Goal: Task Accomplishment & Management: Manage account settings

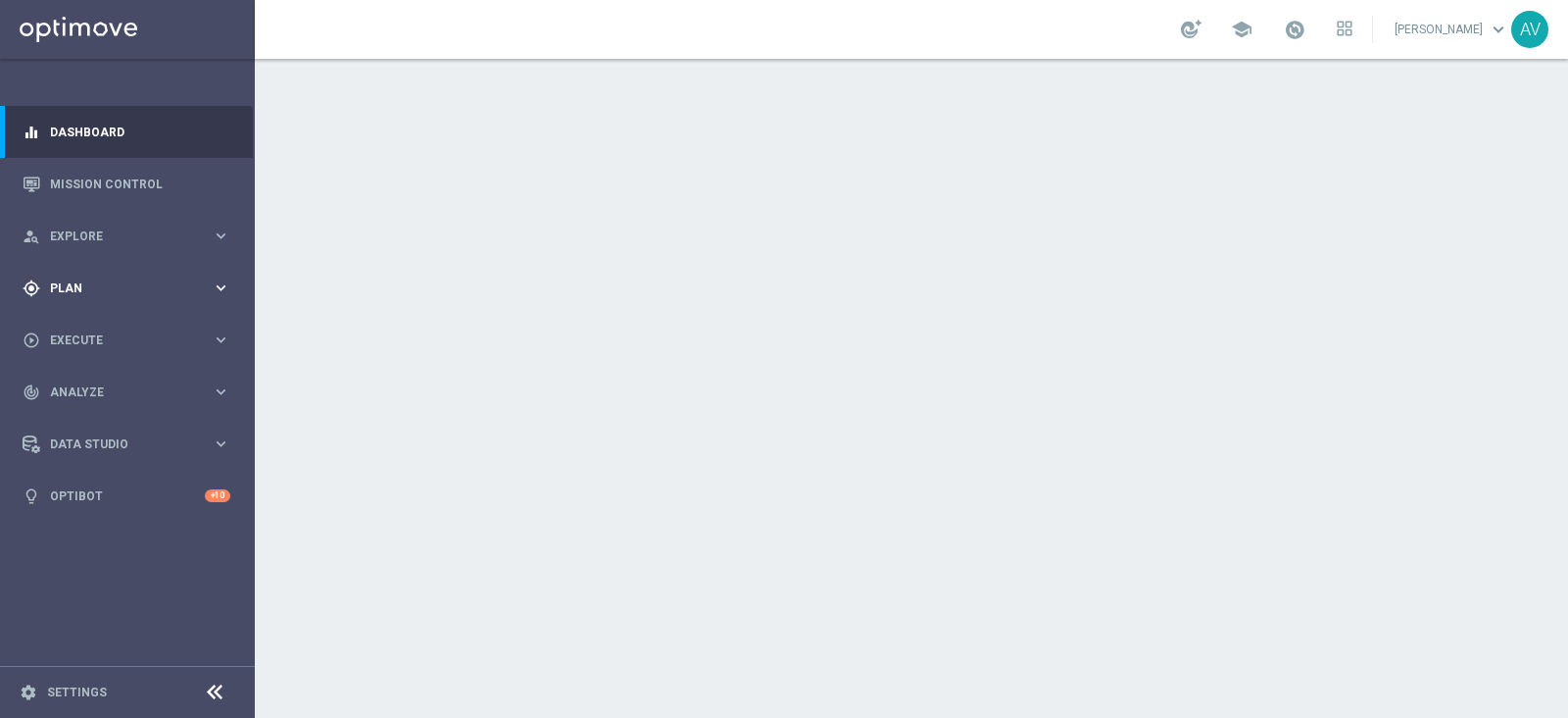
click at [67, 292] on span "Plan" at bounding box center [131, 289] width 162 height 12
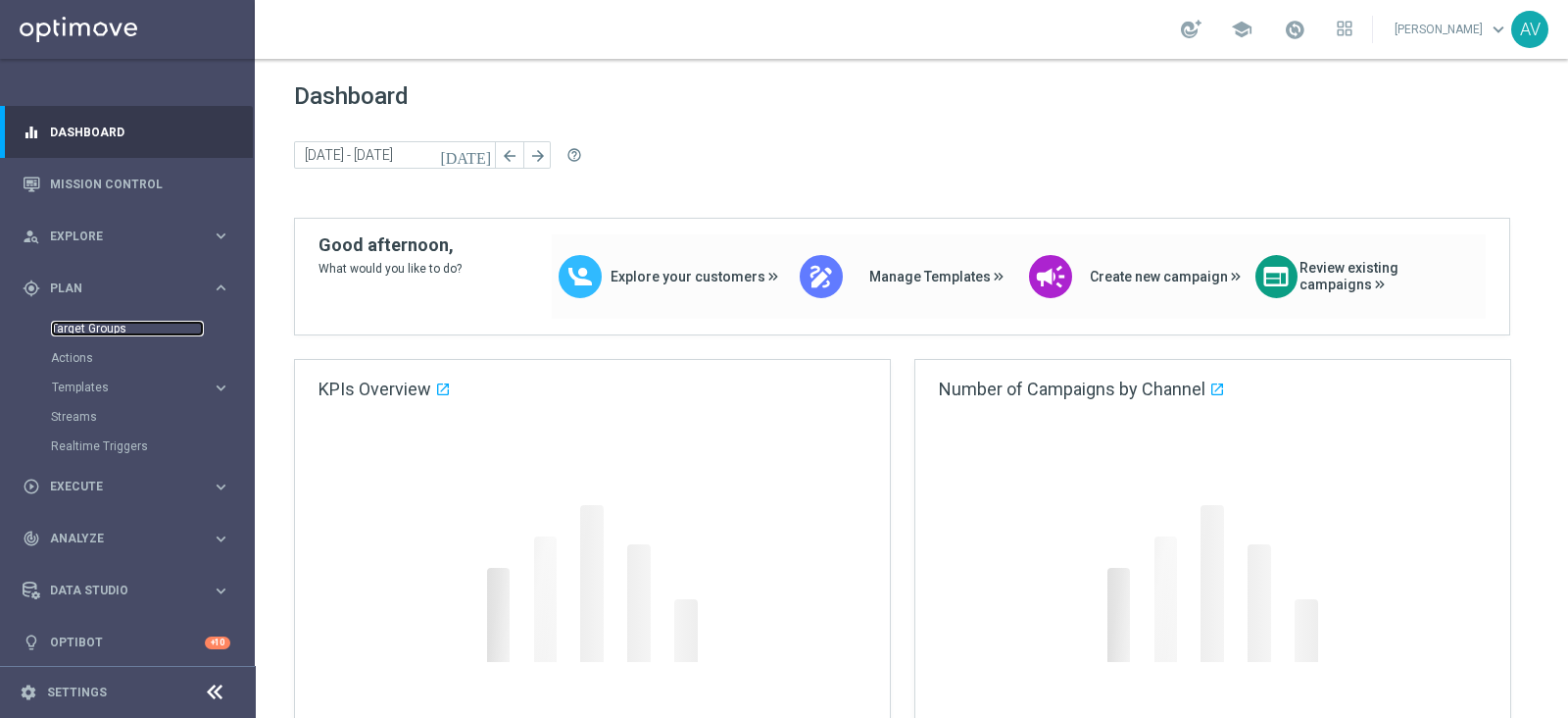
click at [121, 335] on link "Target Groups" at bounding box center [127, 329] width 153 height 16
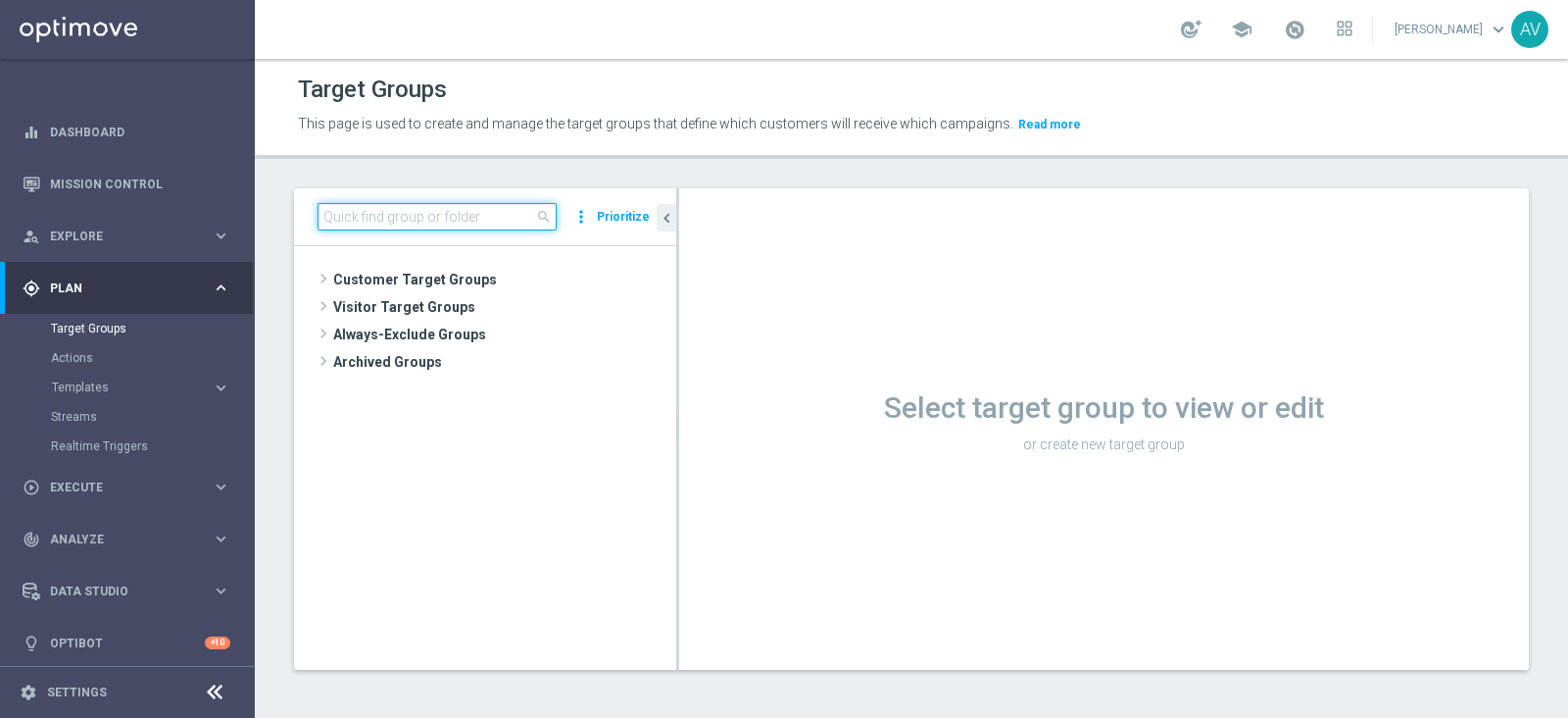
click at [444, 209] on input at bounding box center [437, 216] width 240 height 27
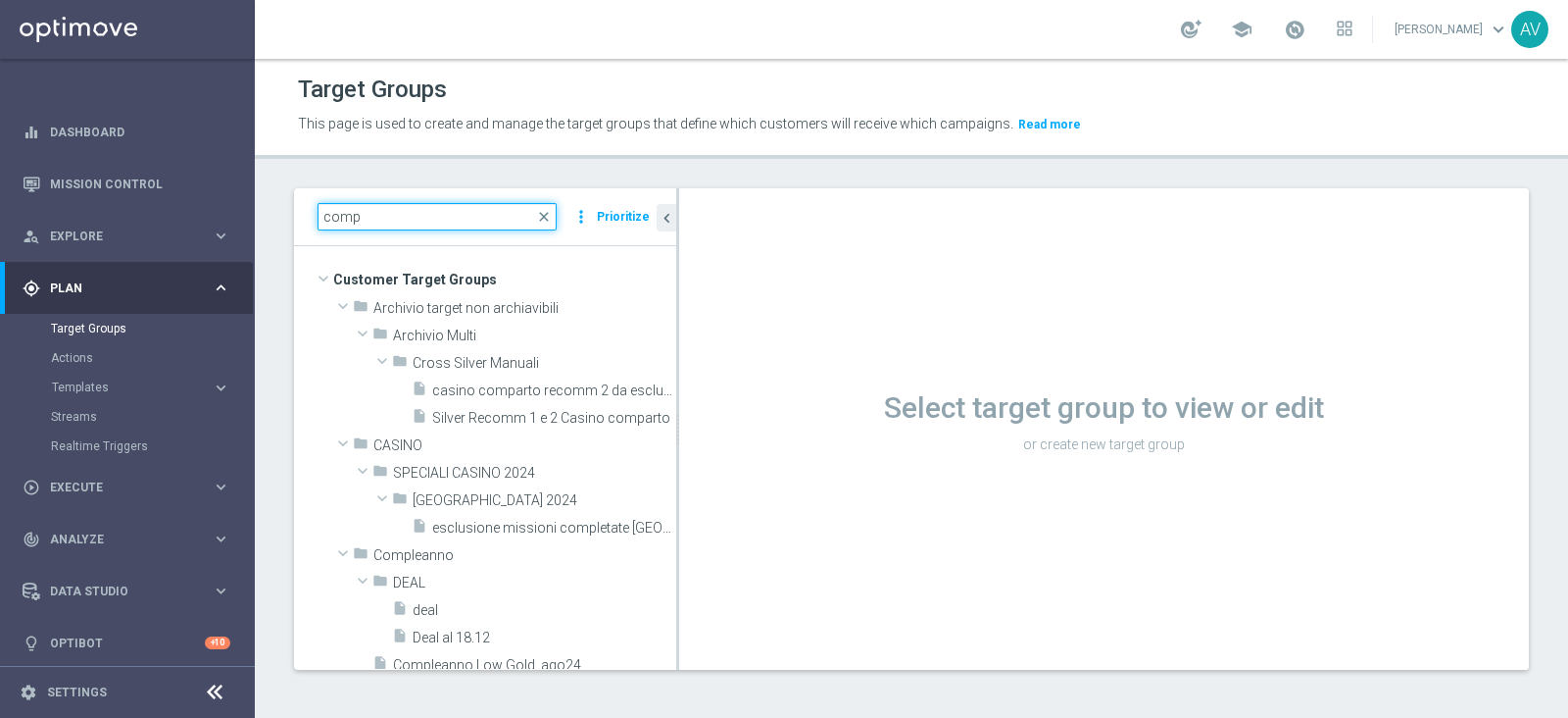
type input "comp"
click at [98, 394] on button "Templates keyboard_arrow_right" at bounding box center [141, 387] width 181 height 16
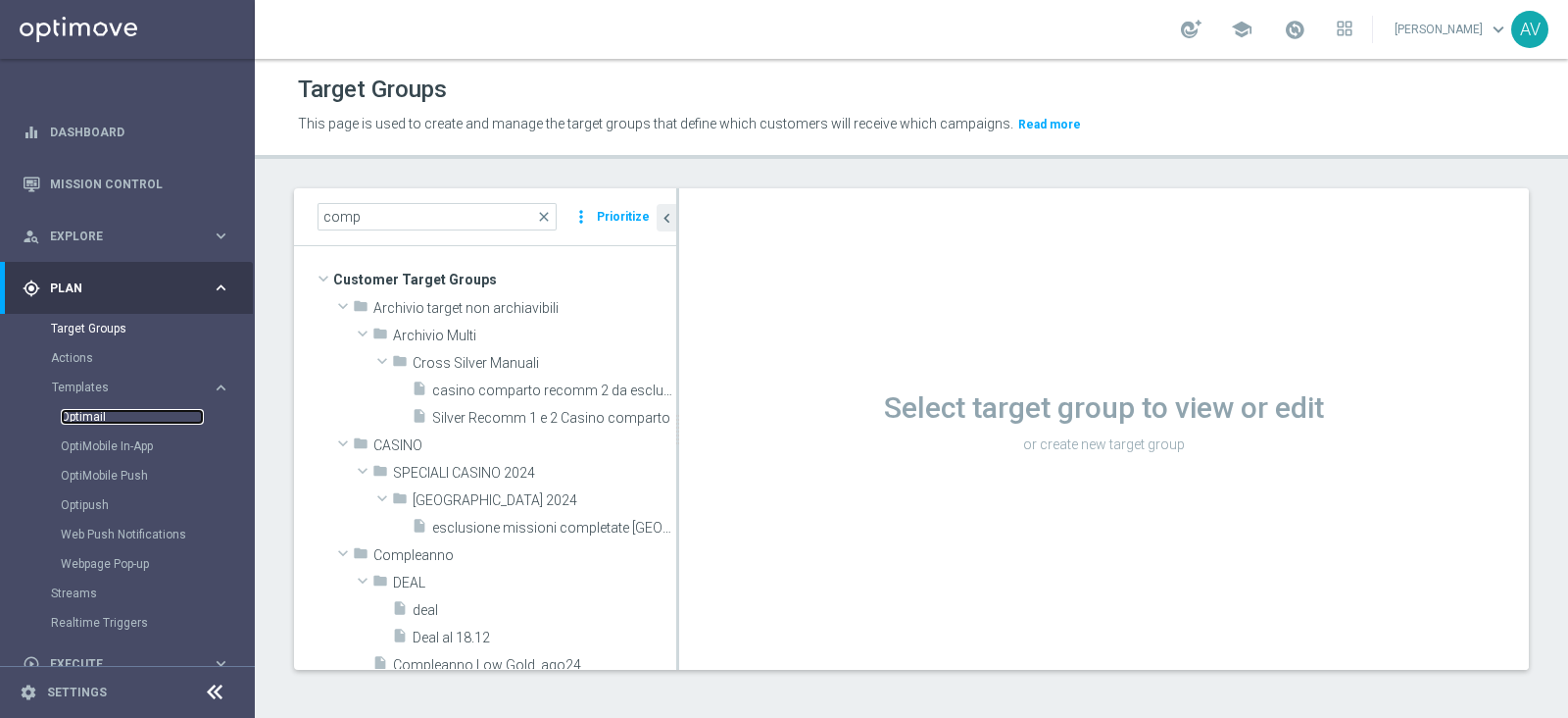
click at [96, 418] on link "Optimail" at bounding box center [132, 416] width 143 height 16
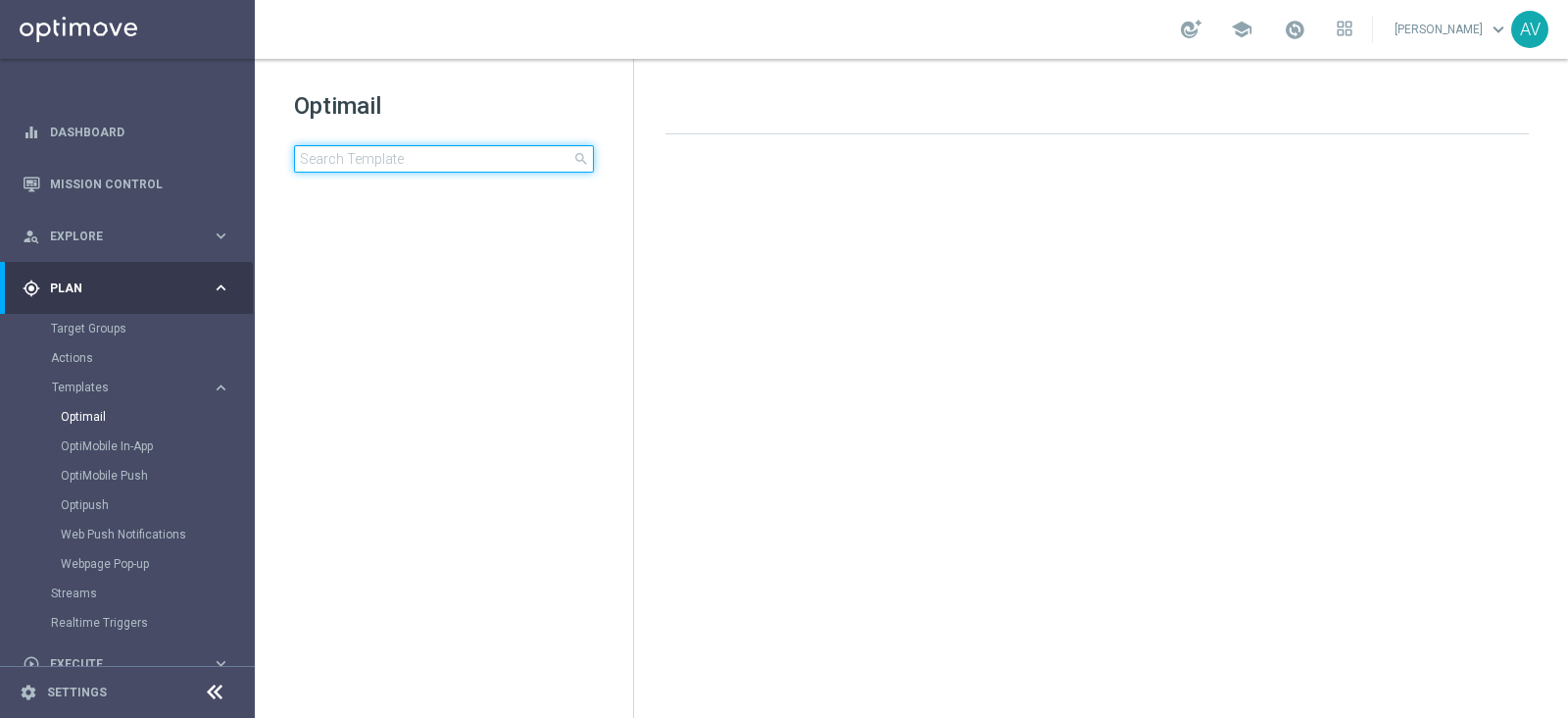
click at [390, 163] on input at bounding box center [444, 158] width 299 height 27
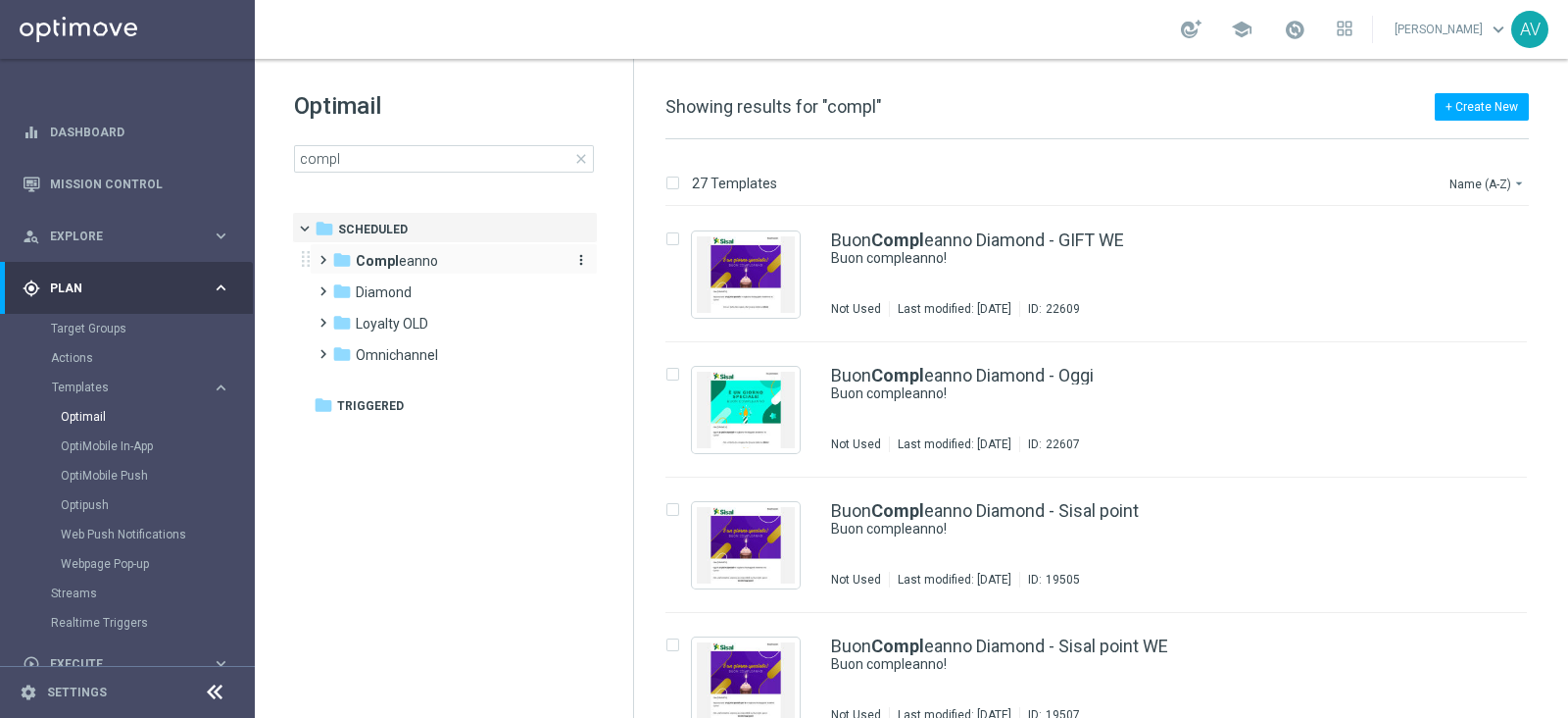
click at [434, 256] on div "folder Compl eanno" at bounding box center [445, 261] width 226 height 23
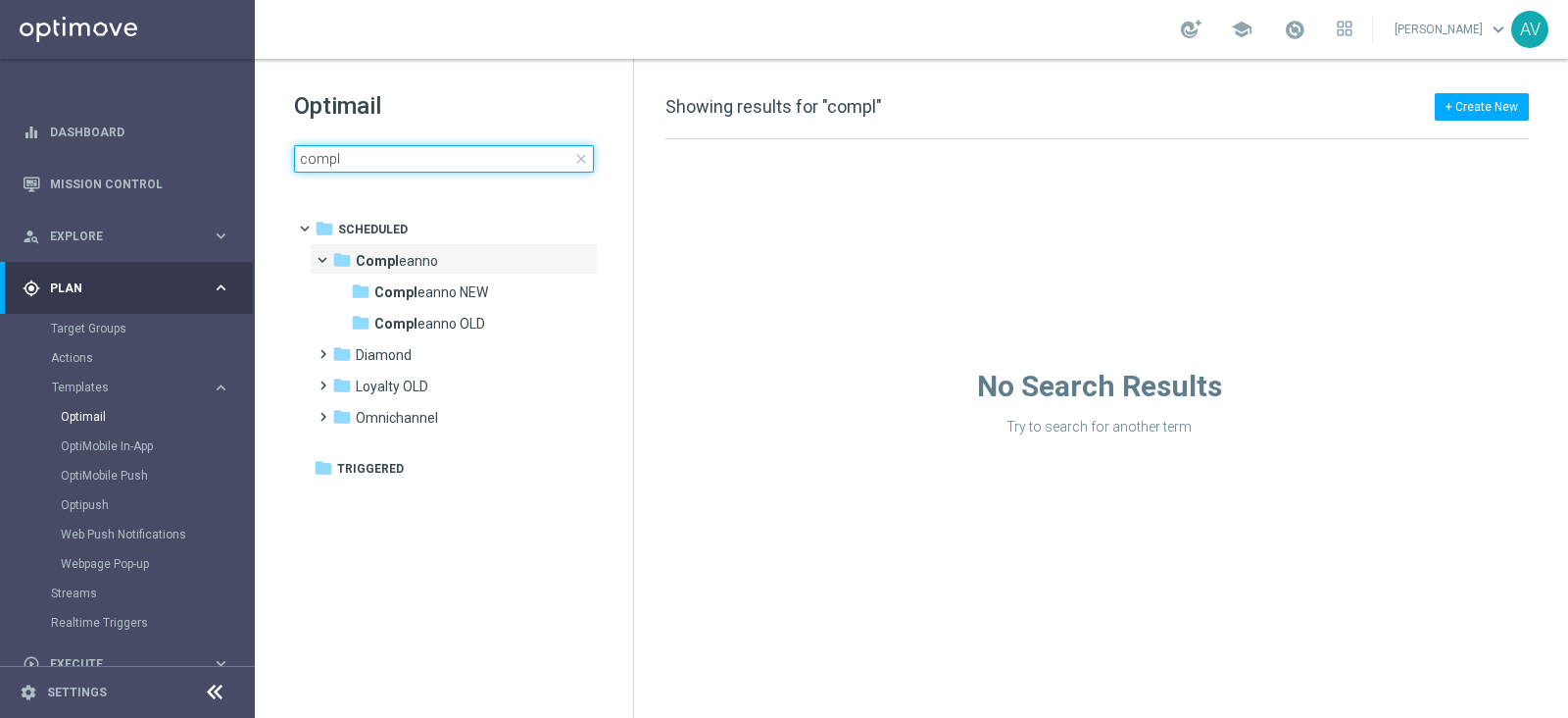
click at [445, 155] on input "compl" at bounding box center [444, 158] width 299 height 27
type input "c"
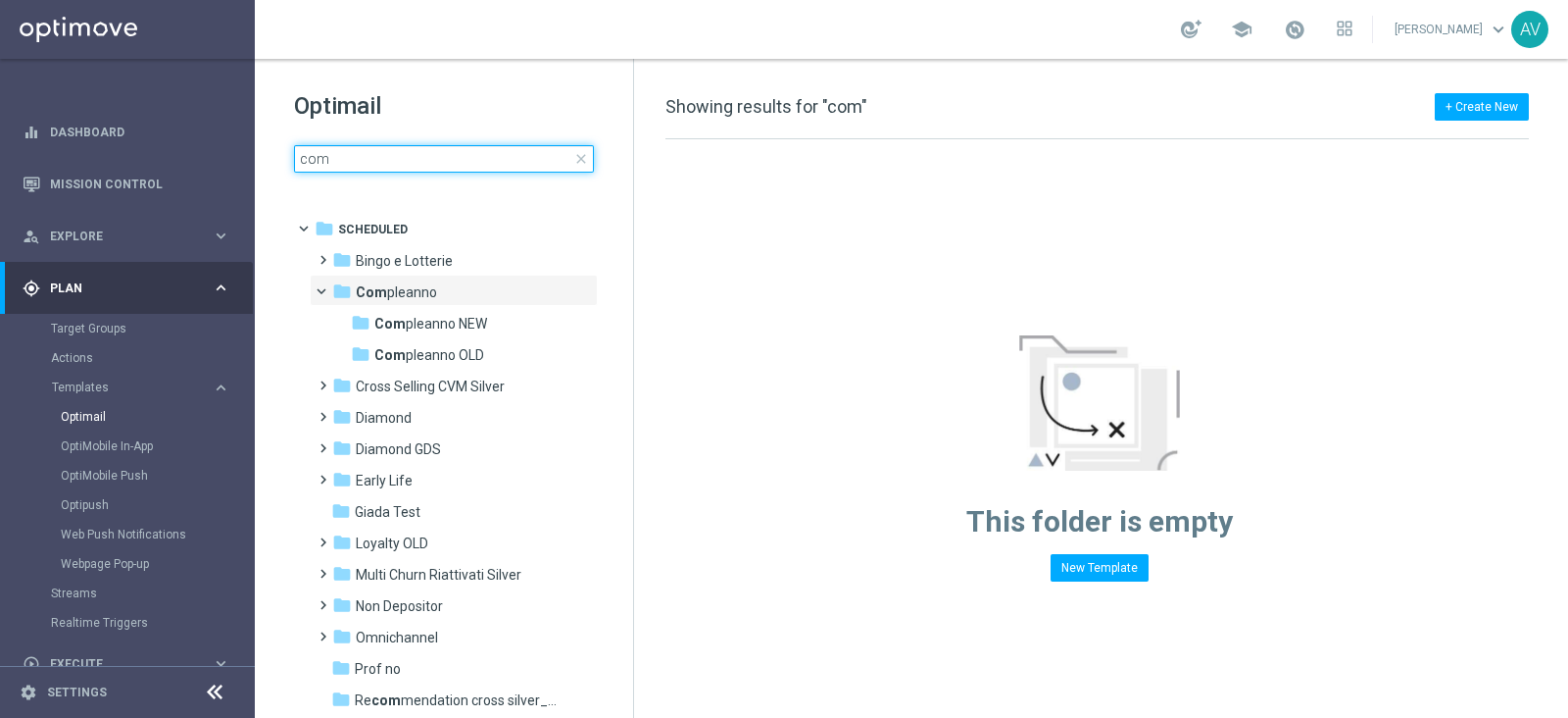
type input "comp"
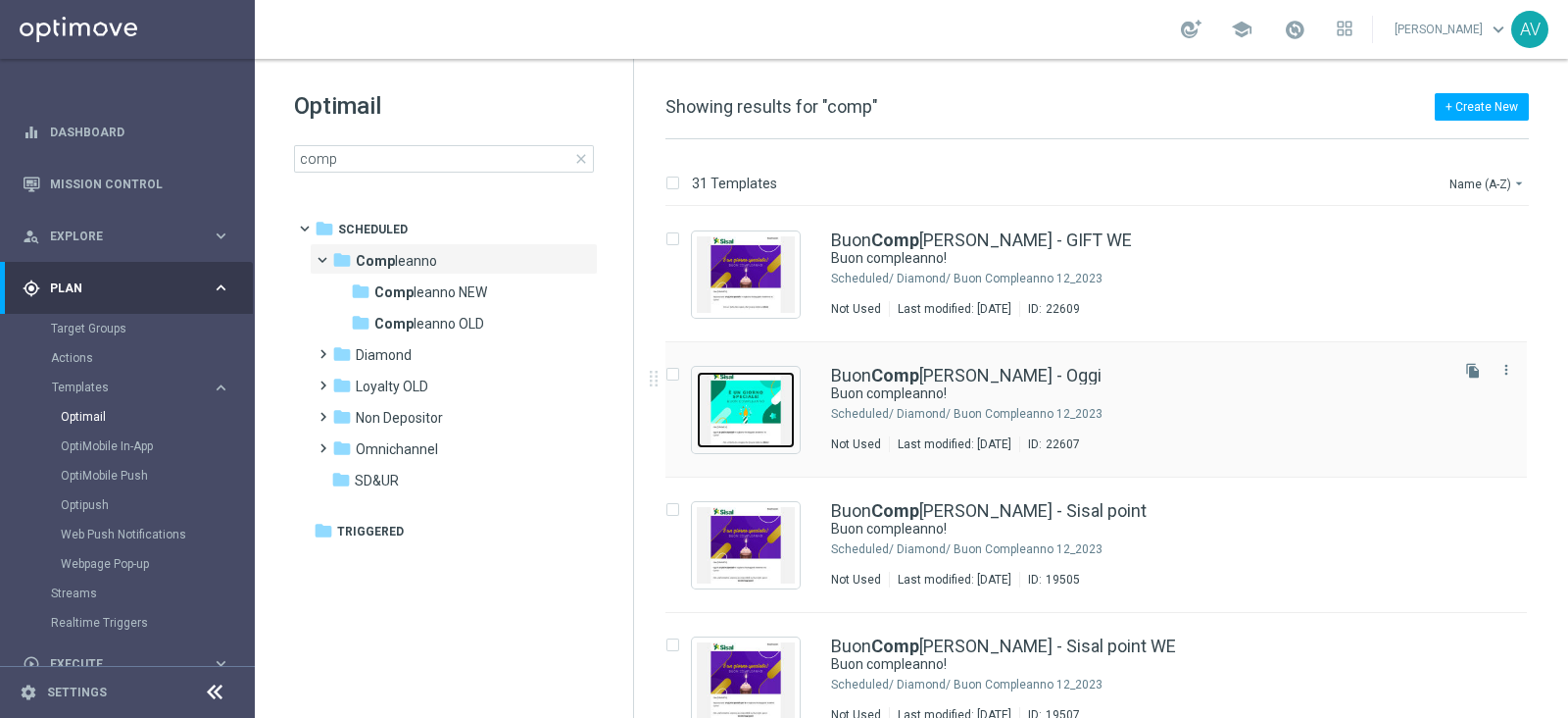
click at [721, 406] on img "Press SPACE to select this row." at bounding box center [746, 409] width 98 height 77
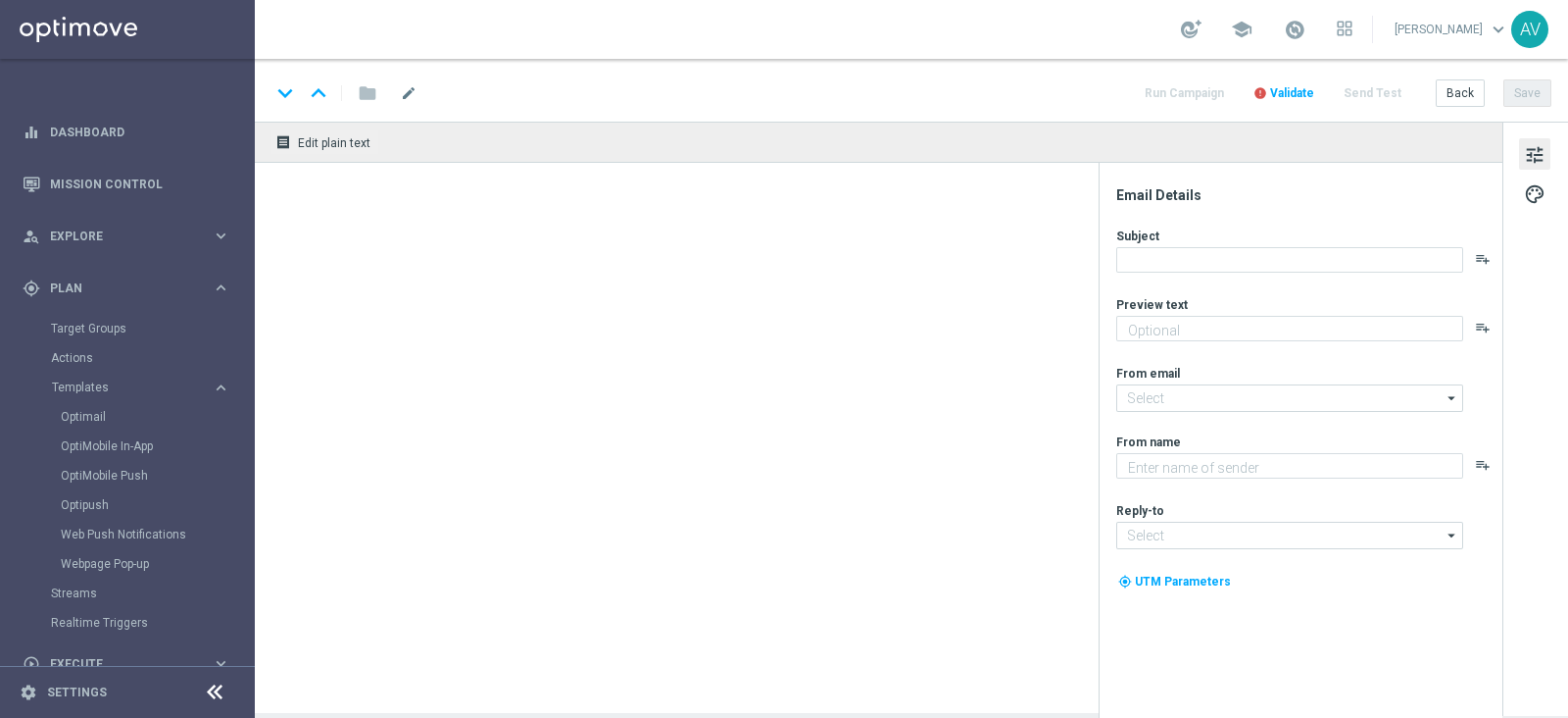
type textarea "Ti aspetta una sorpresa…"
type input "[EMAIL_ADDRESS][DOMAIN_NAME]"
type textarea "Sisal"
type input "[EMAIL_ADDRESS][DOMAIN_NAME]"
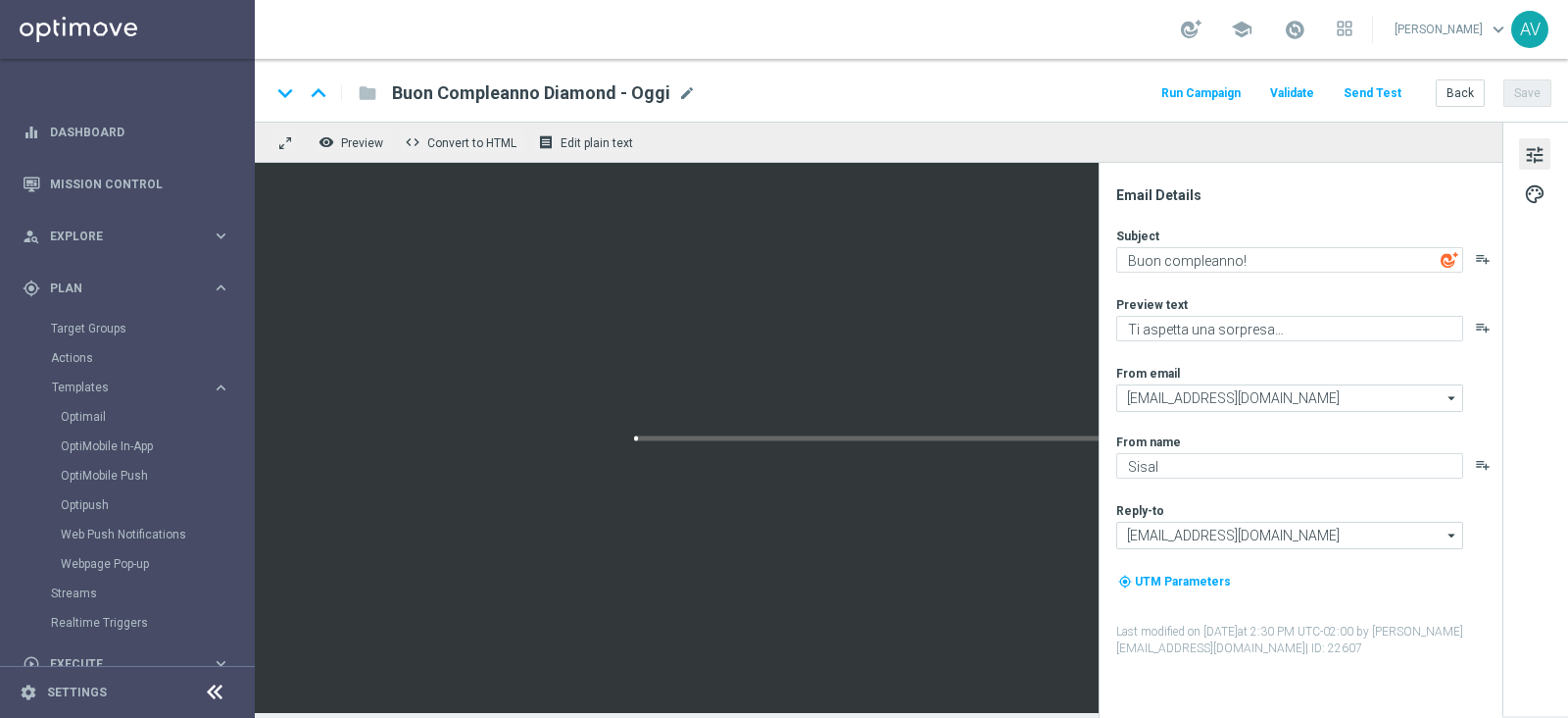
click at [1176, 91] on button "Run Campaign" at bounding box center [1201, 94] width 85 height 27
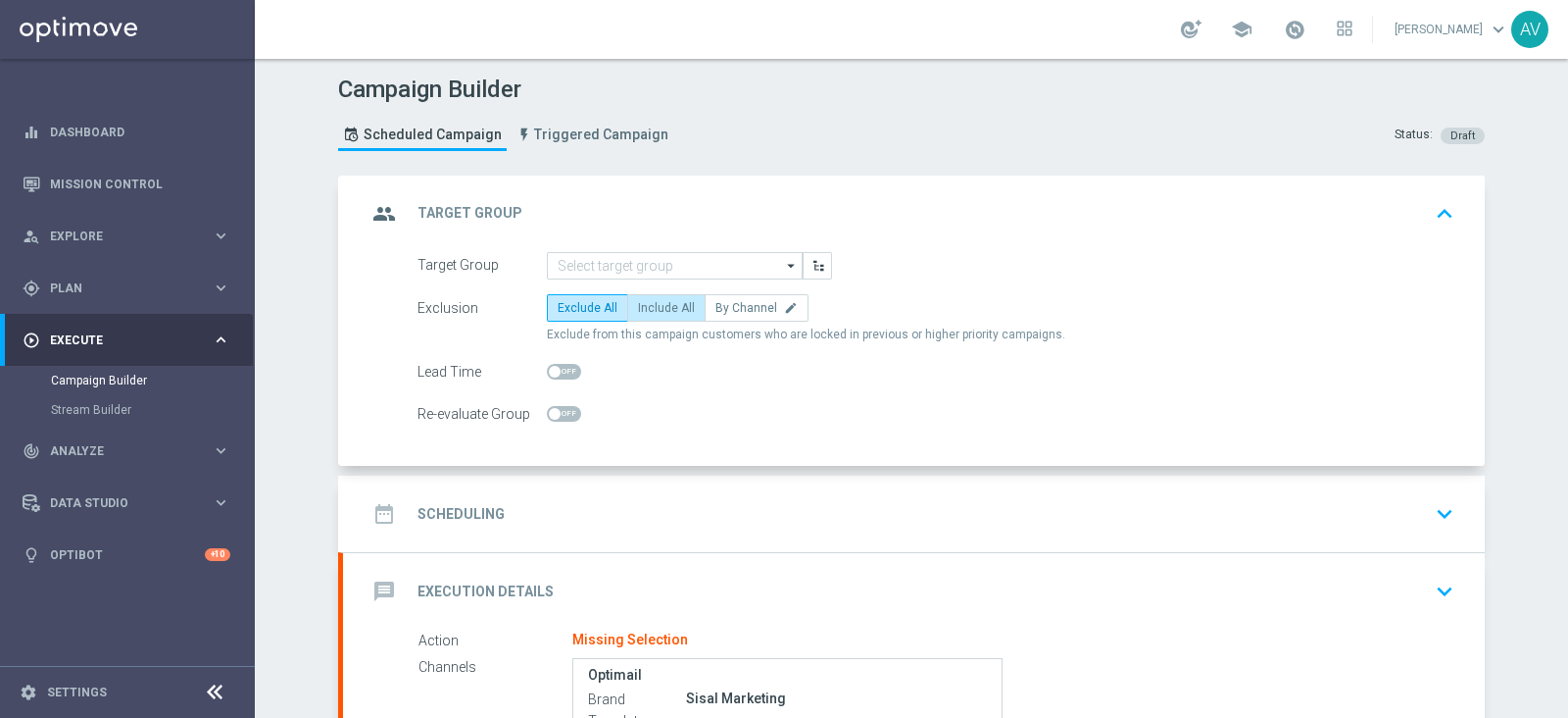
click at [667, 312] on span "Include All" at bounding box center [666, 308] width 57 height 14
click at [651, 312] on input "Include All" at bounding box center [644, 311] width 13 height 13
radio input "true"
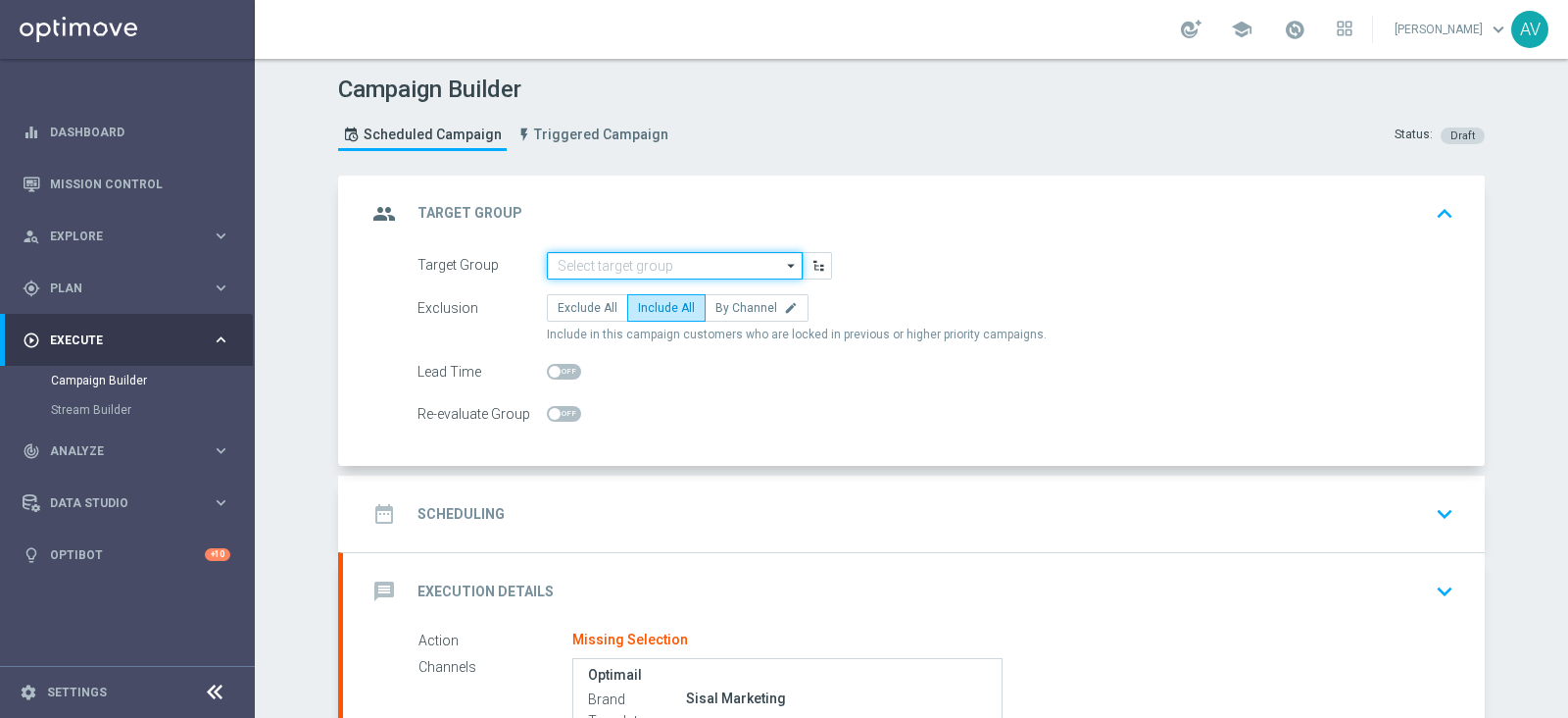
click at [622, 262] on input at bounding box center [675, 265] width 256 height 27
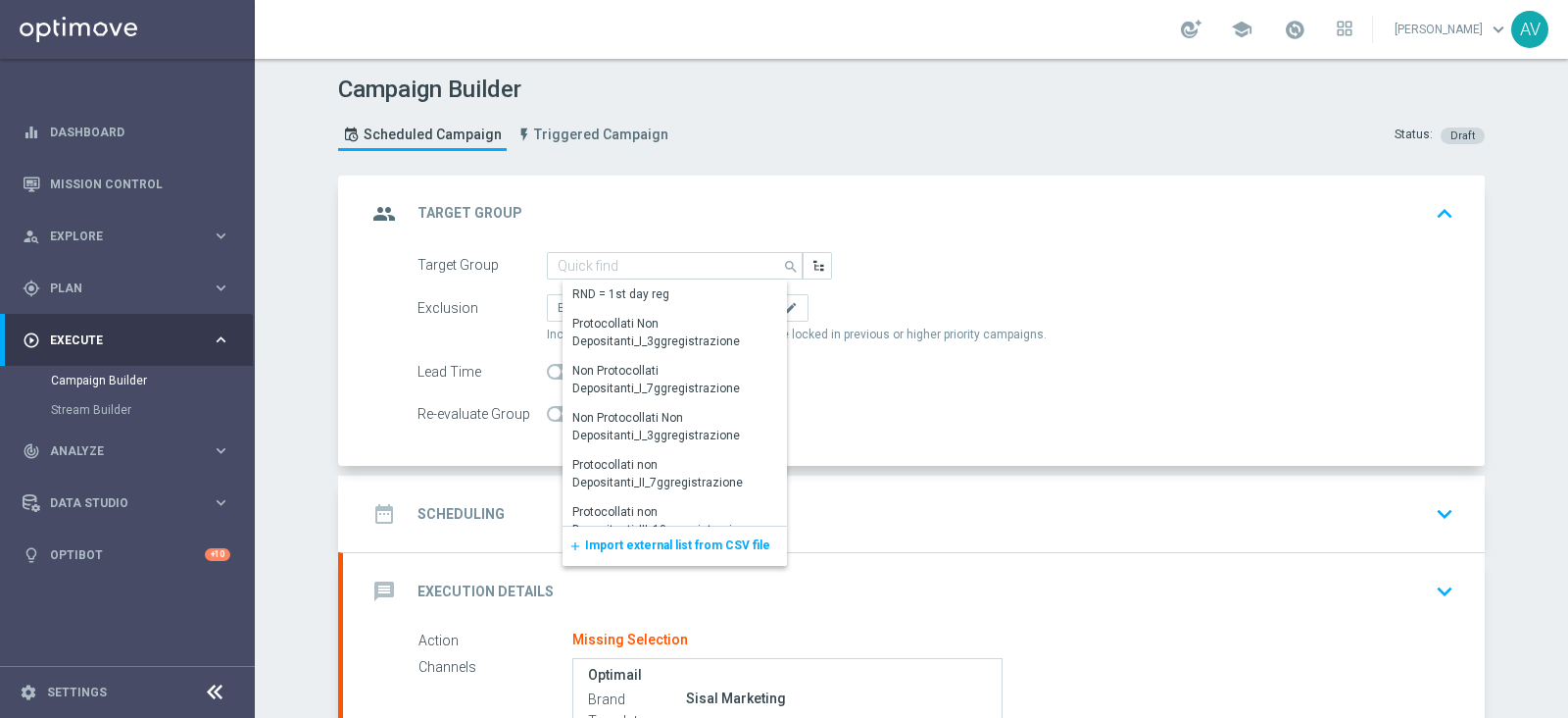
click at [699, 546] on span "Import external list from CSV file" at bounding box center [678, 545] width 186 height 14
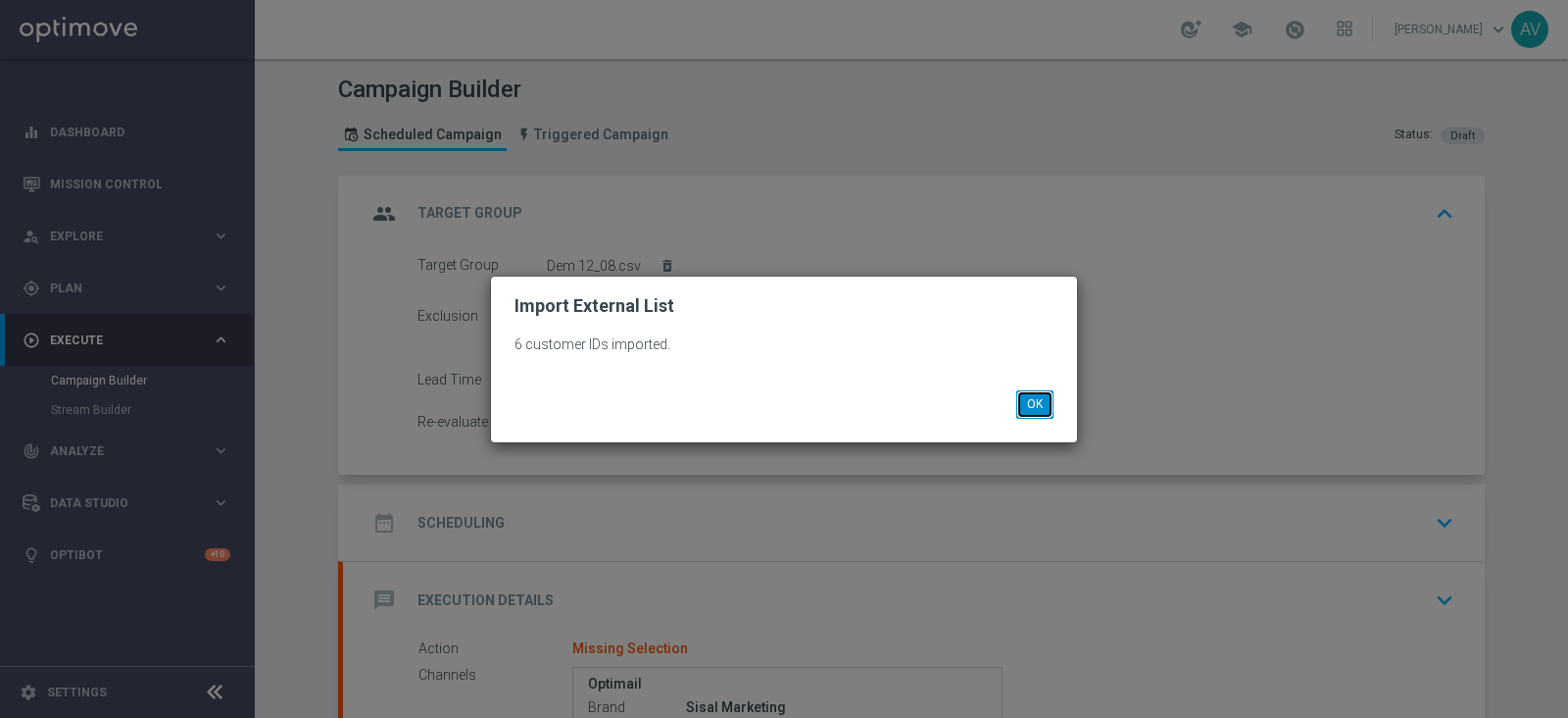
click at [1035, 401] on button "OK" at bounding box center [1034, 403] width 37 height 27
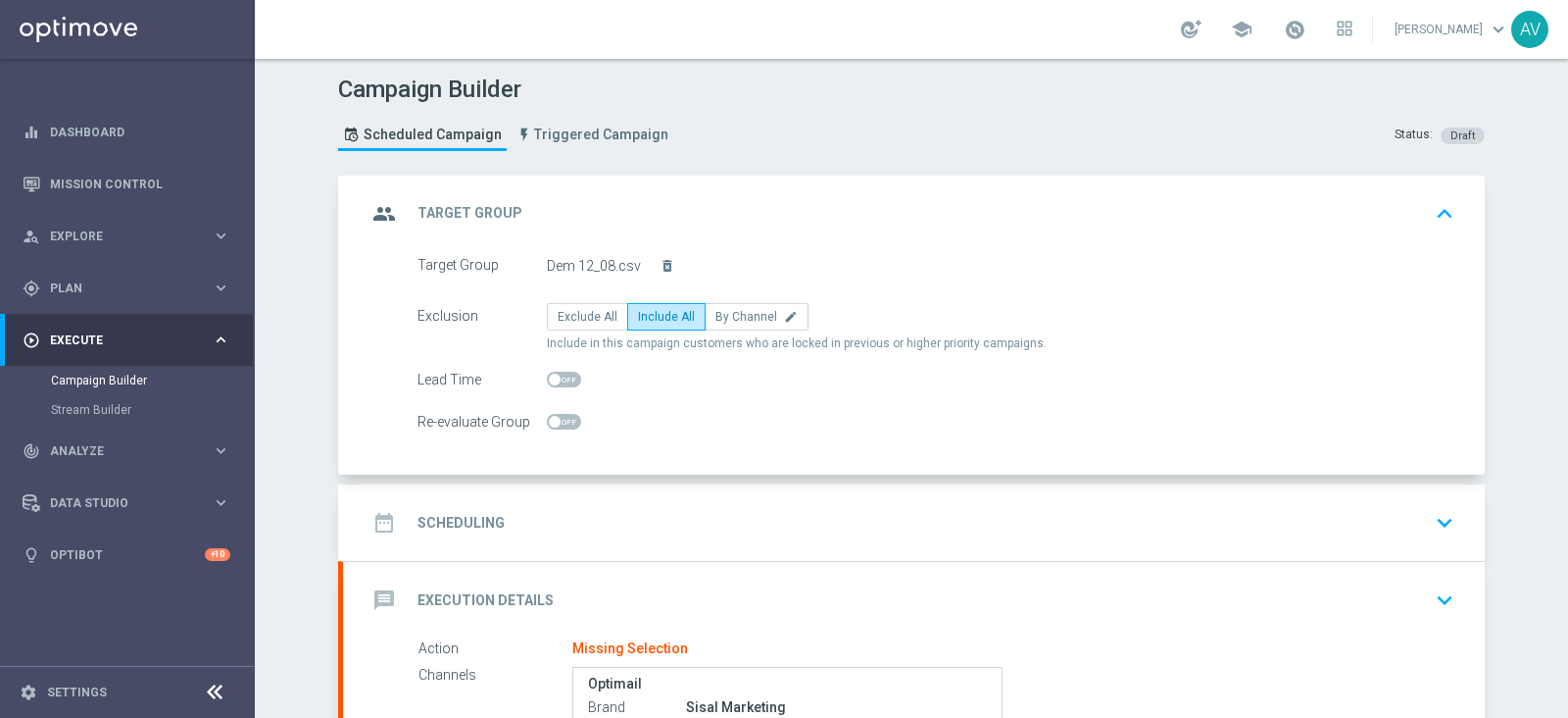
click at [369, 218] on icon "group" at bounding box center [383, 213] width 35 height 35
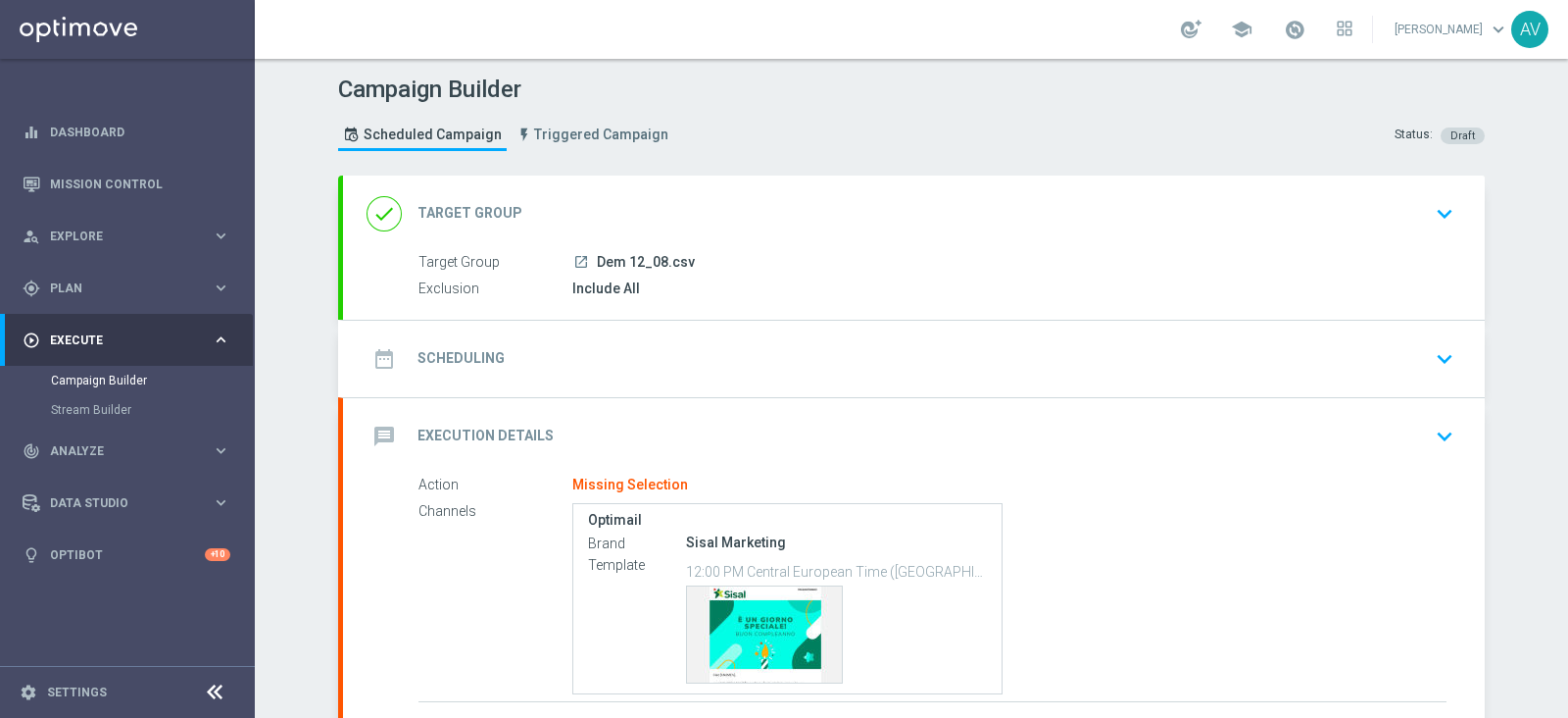
click at [374, 353] on icon "date_range" at bounding box center [383, 359] width 35 height 35
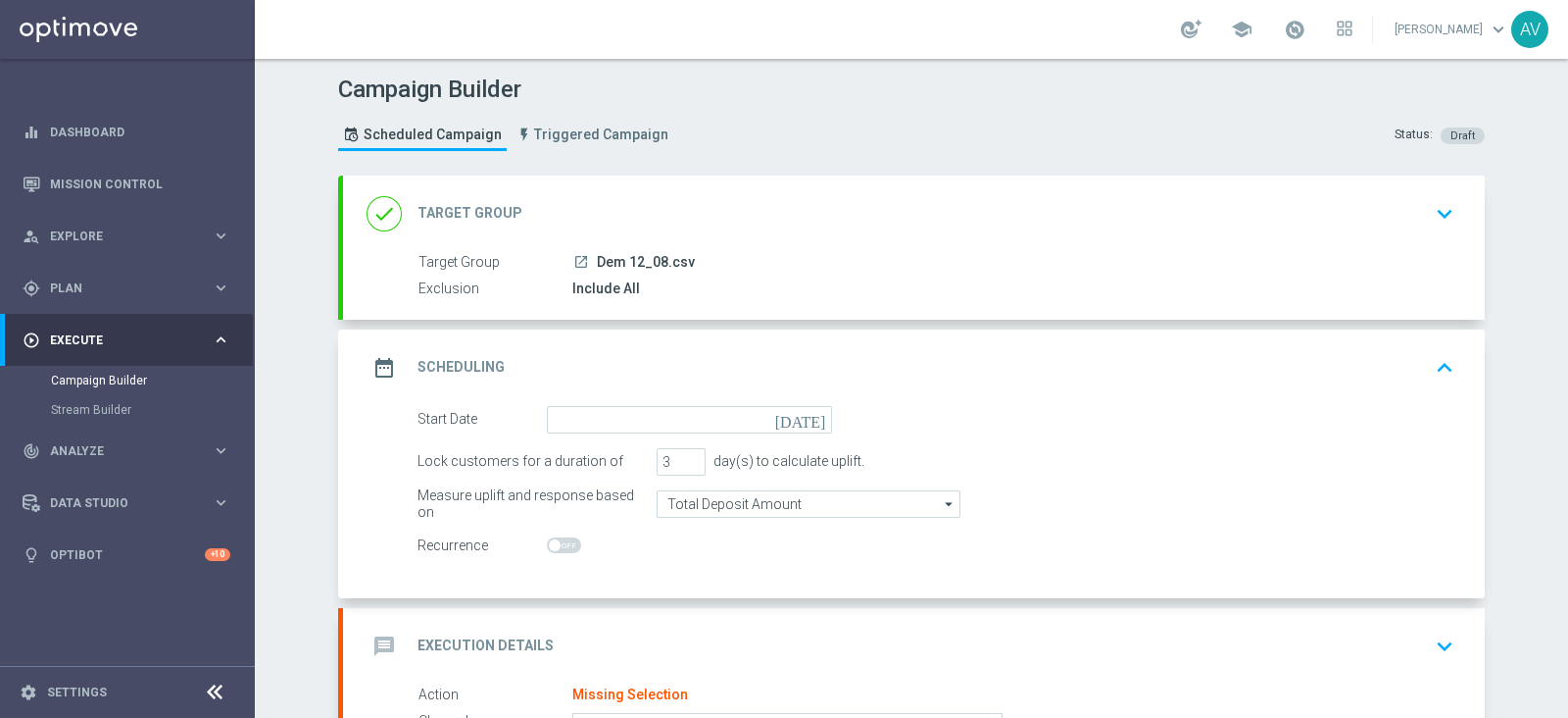
click at [802, 413] on icon "[DATE]" at bounding box center [804, 416] width 58 height 22
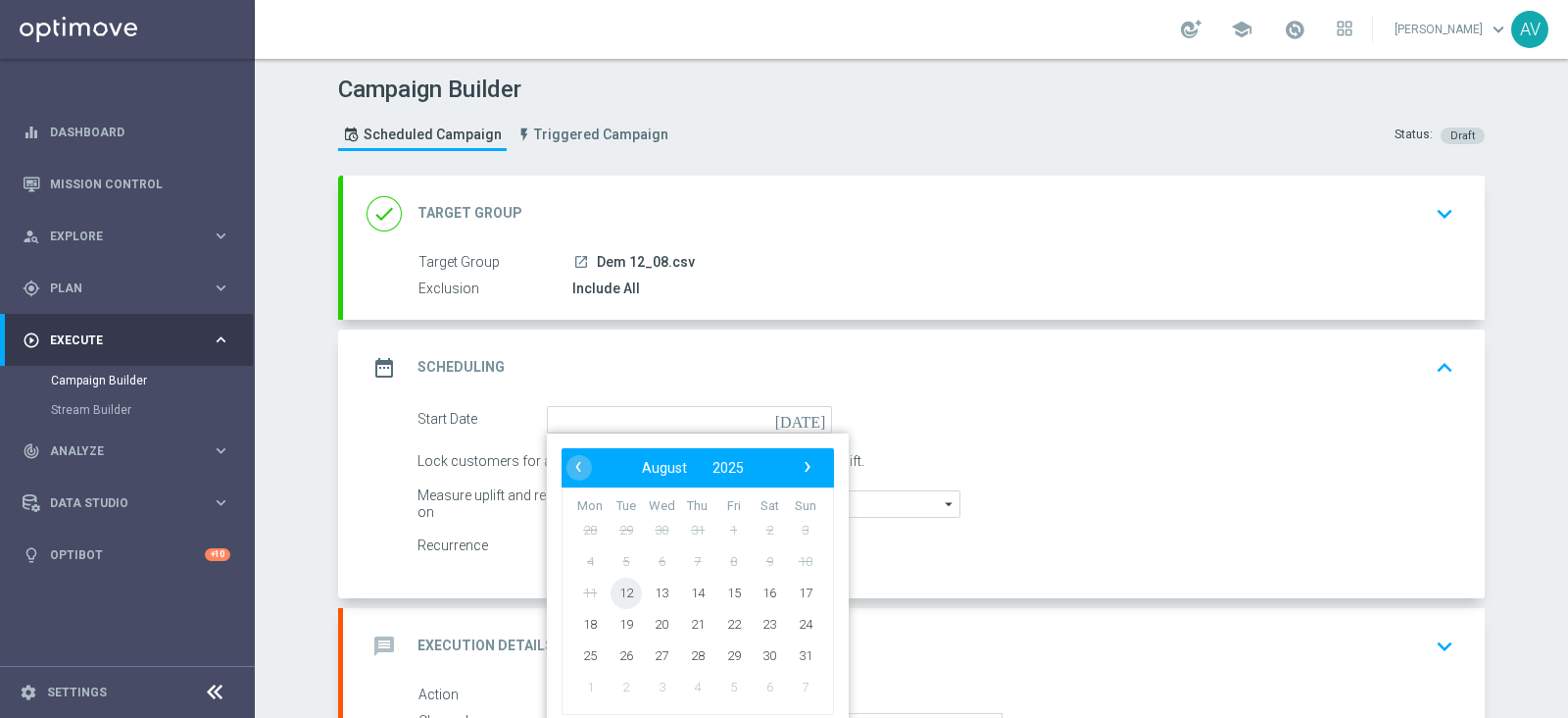
click at [617, 590] on span "12" at bounding box center [626, 591] width 31 height 31
type input "[DATE]"
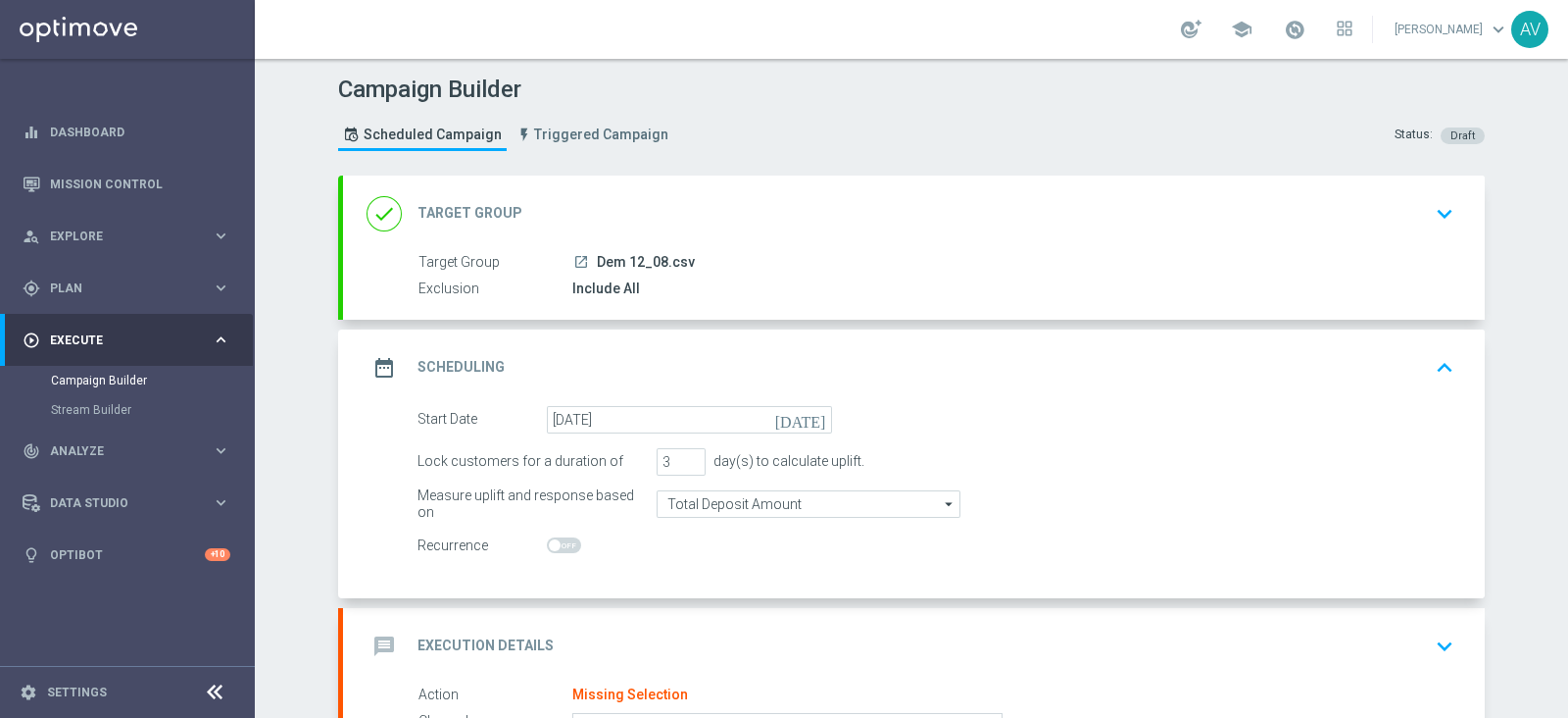
click at [366, 367] on icon "date_range" at bounding box center [383, 367] width 35 height 35
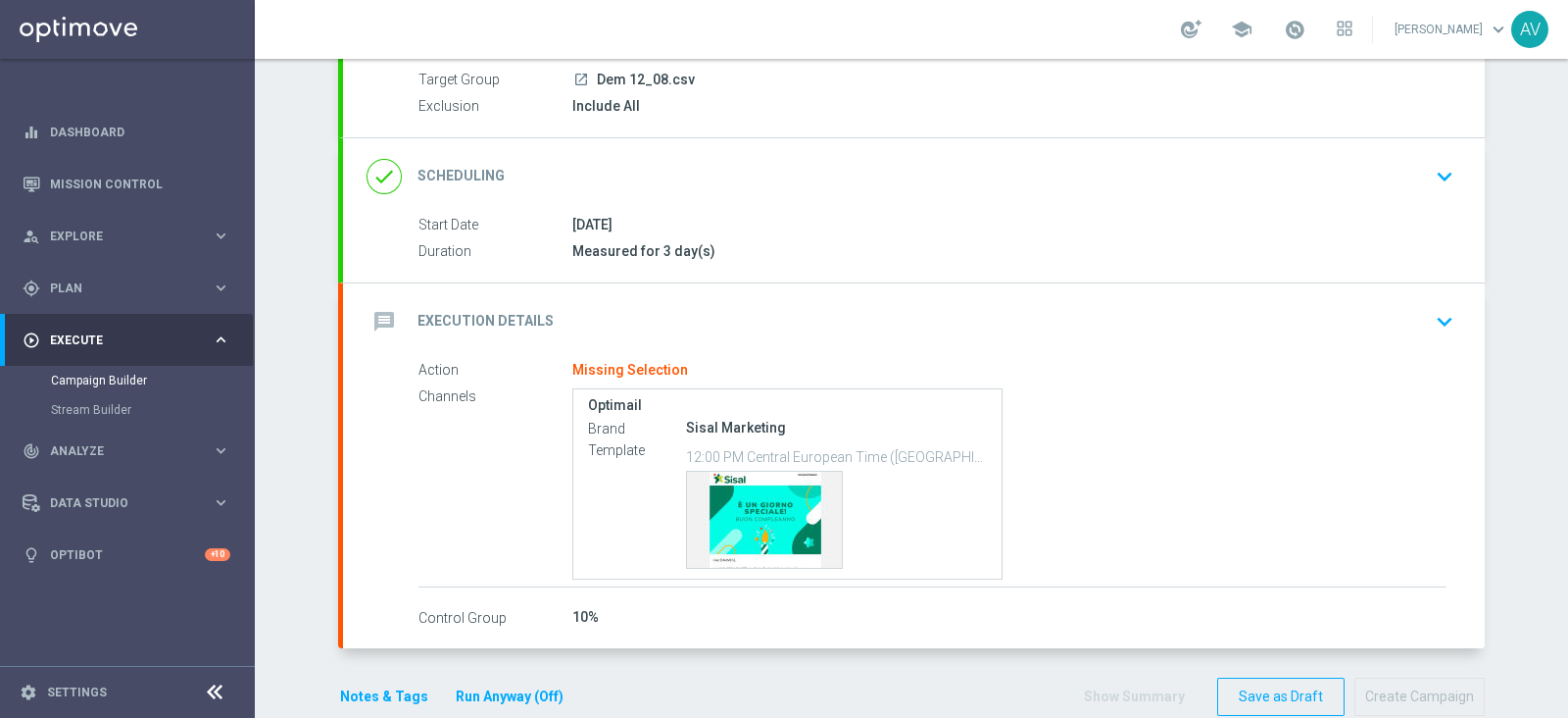
scroll to position [216, 0]
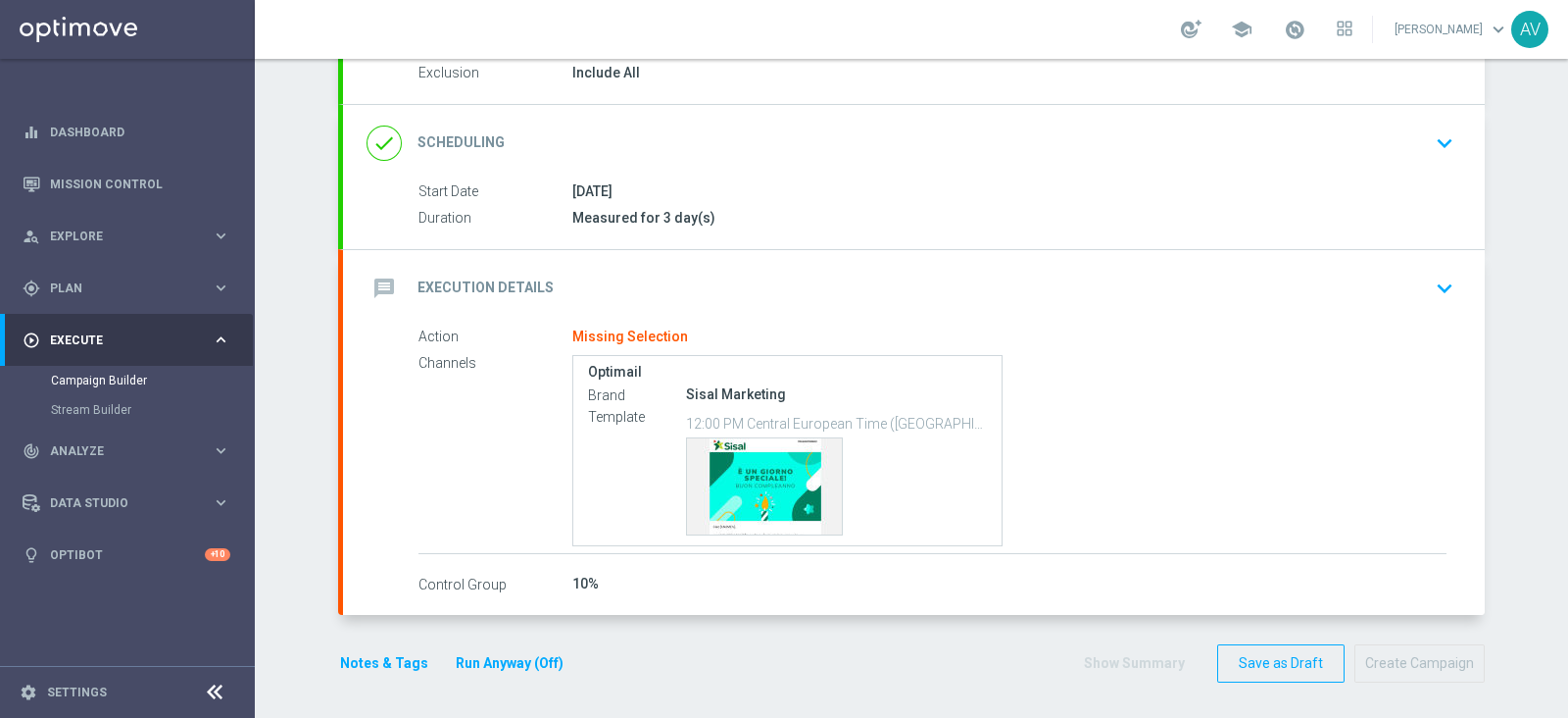
click at [372, 288] on icon "message" at bounding box center [383, 288] width 35 height 35
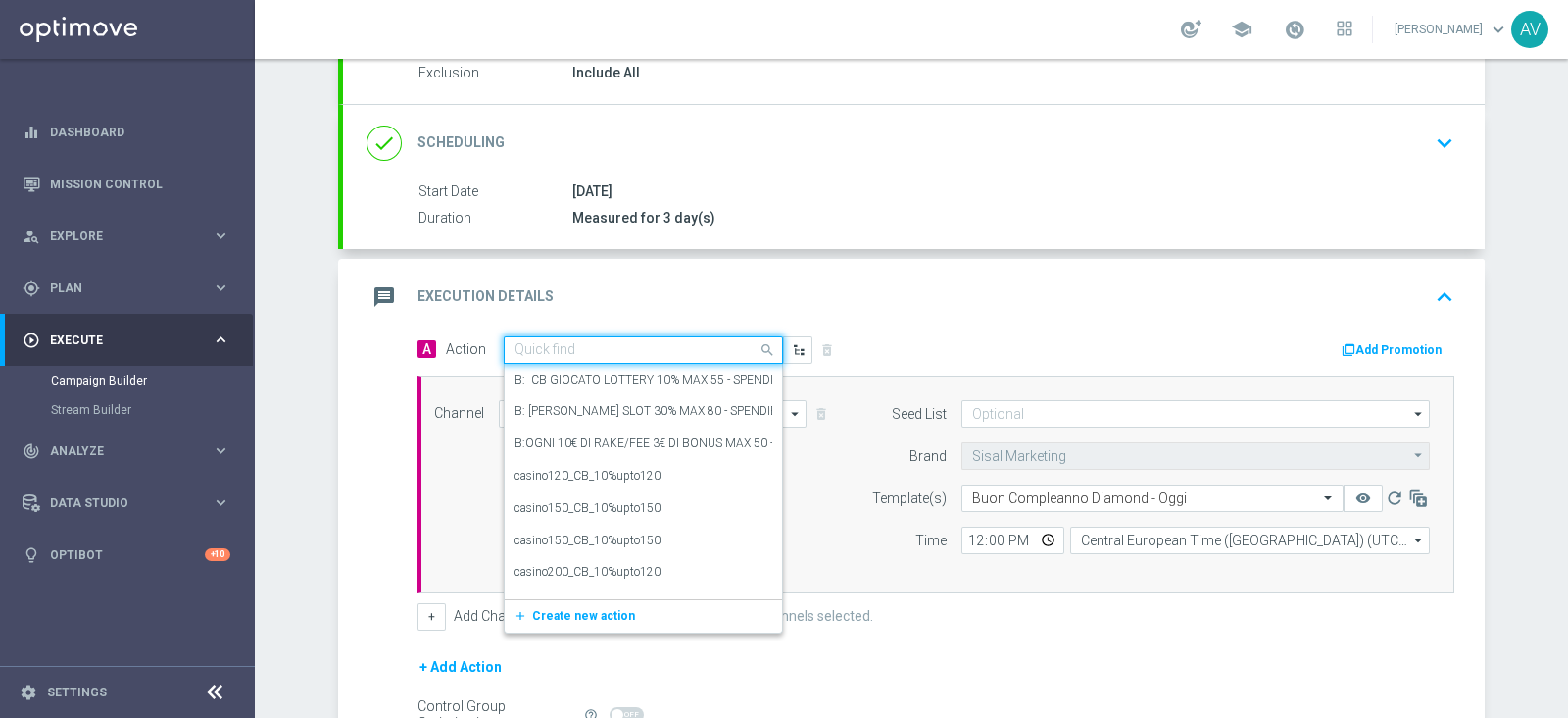
click at [654, 351] on input "text" at bounding box center [623, 351] width 219 height 17
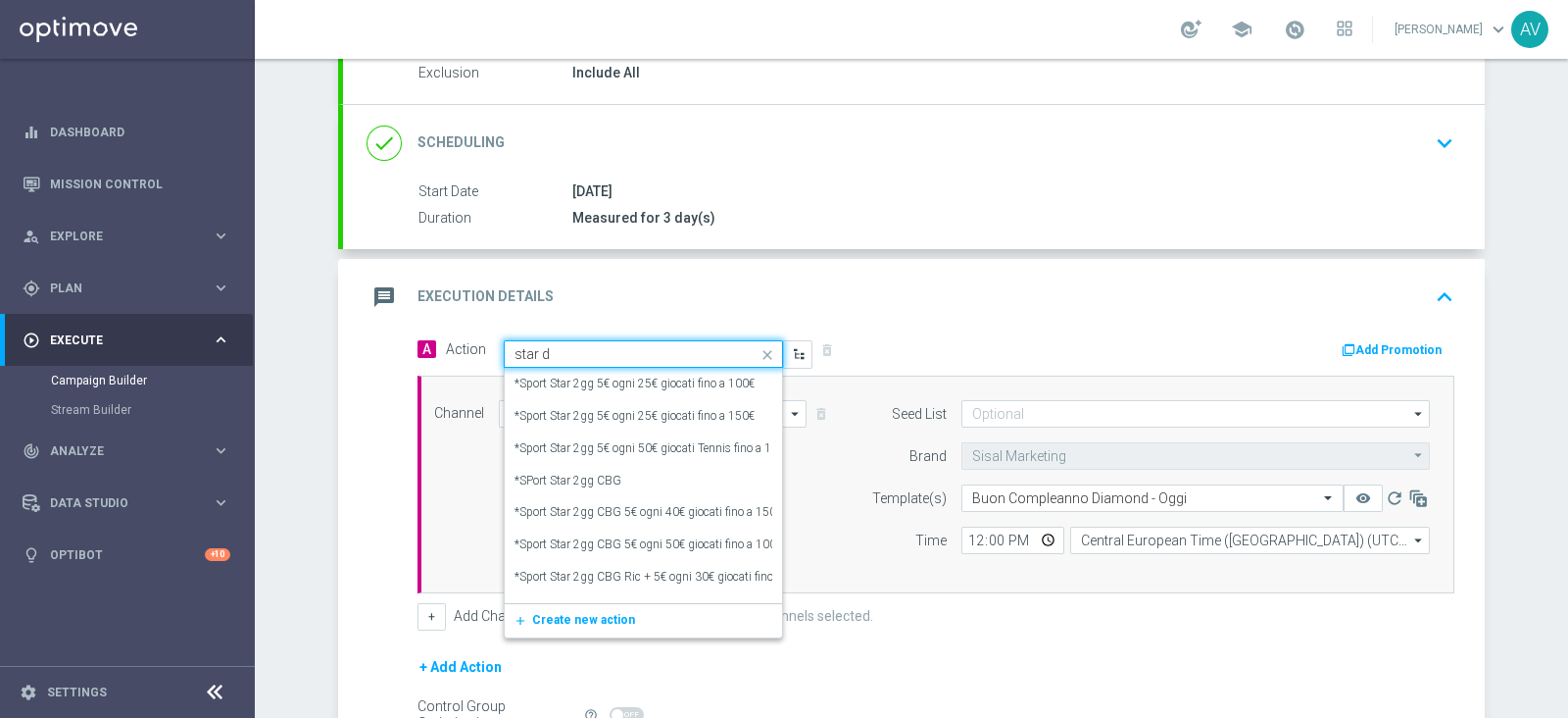
type input "star de"
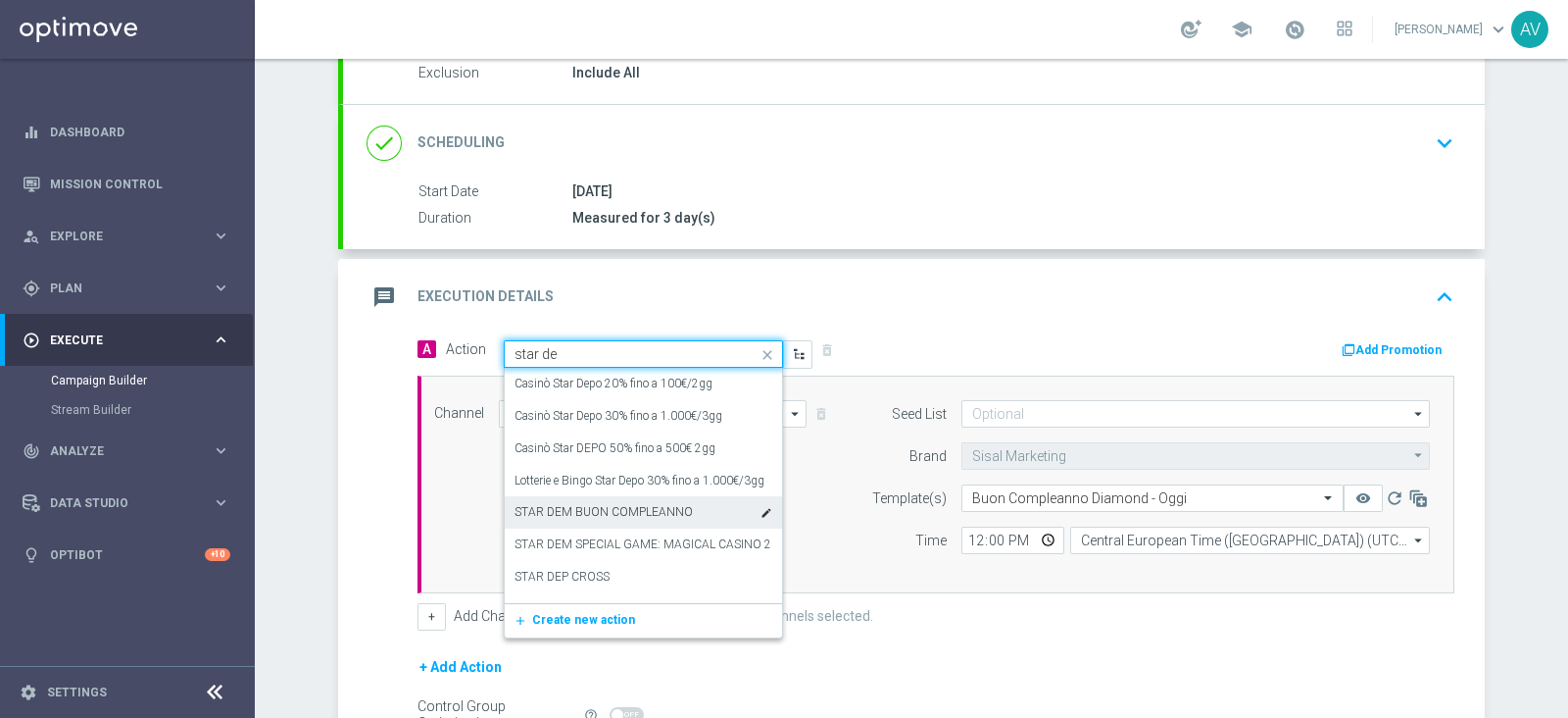
click at [667, 516] on label "STAR DEM BUON COMPLEANNO" at bounding box center [603, 512] width 179 height 17
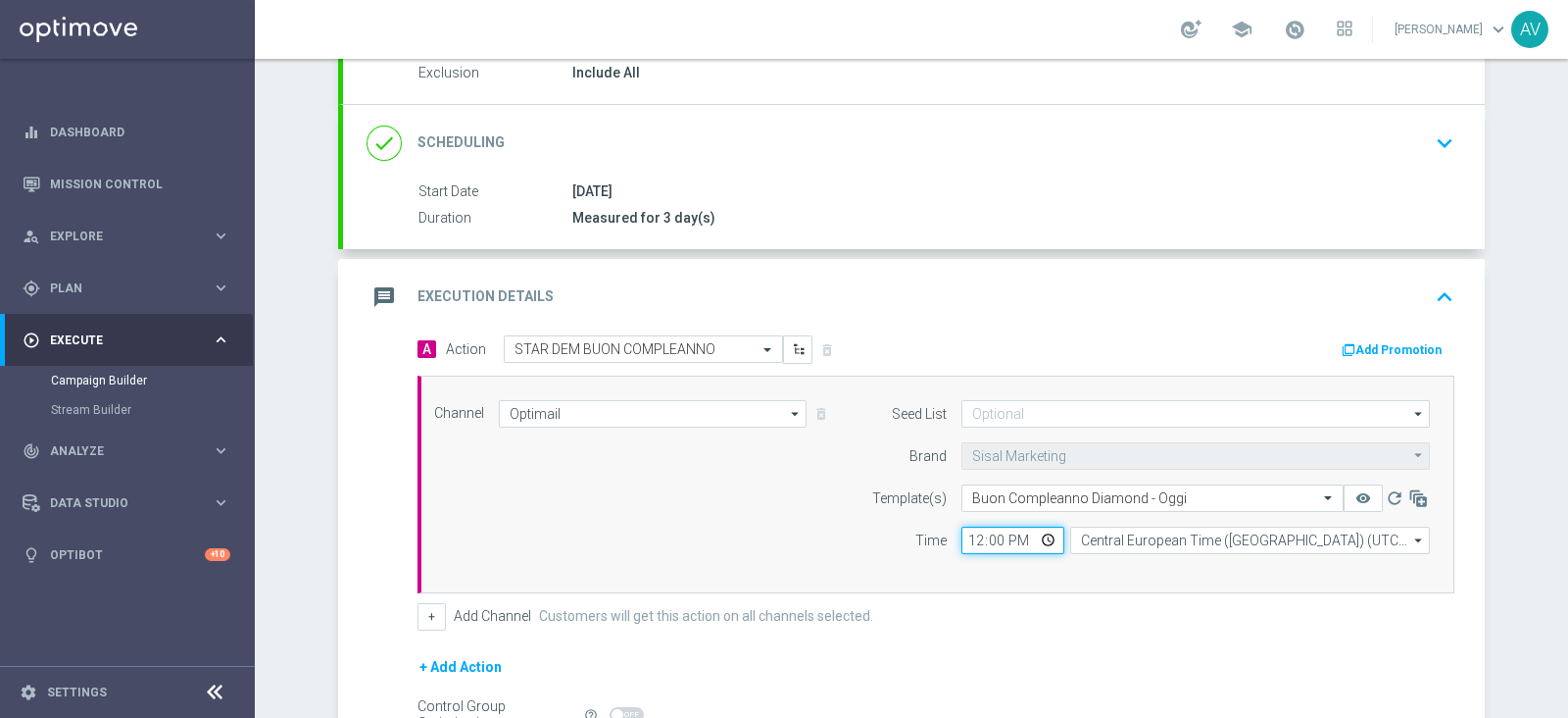
click at [964, 535] on input "12:00" at bounding box center [1012, 539] width 103 height 27
type input "15:30"
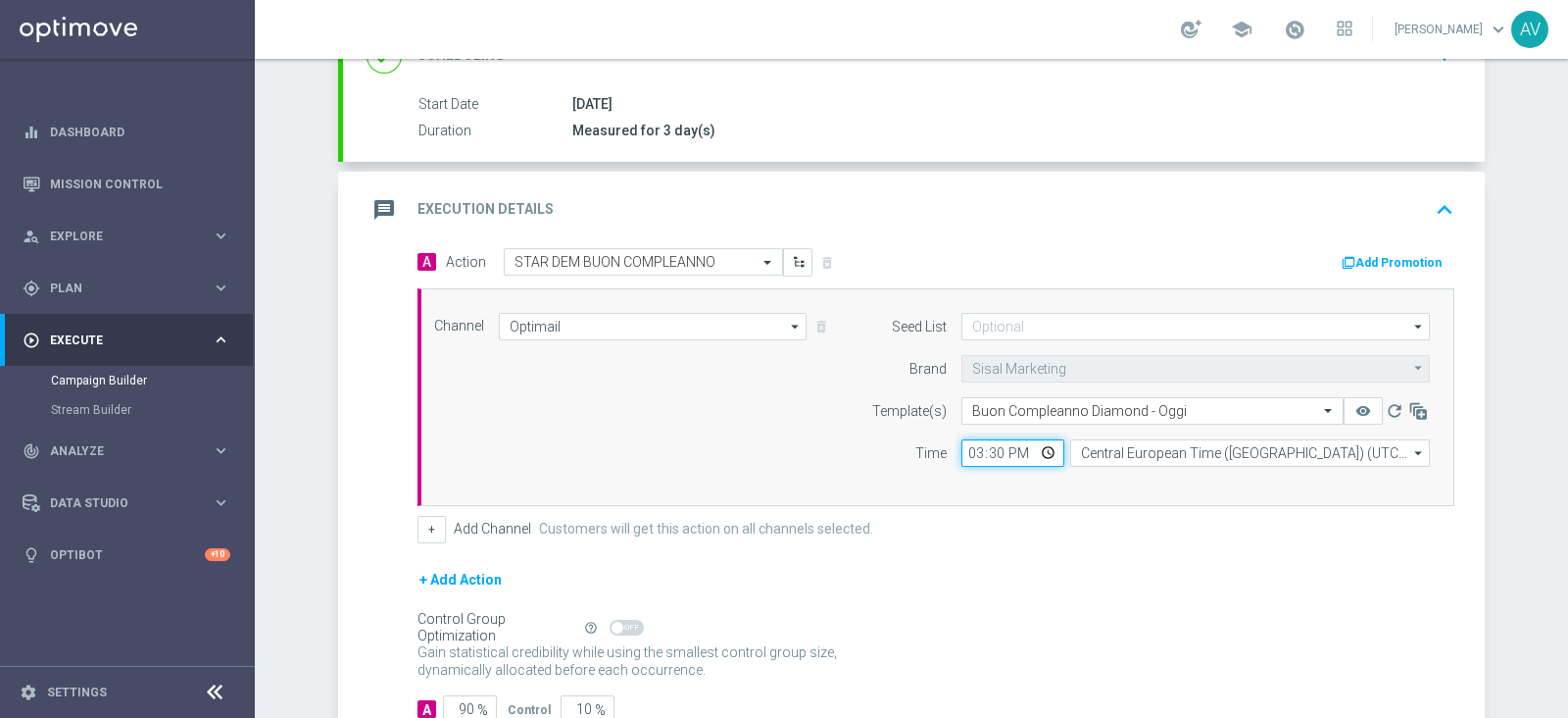
scroll to position [394, 0]
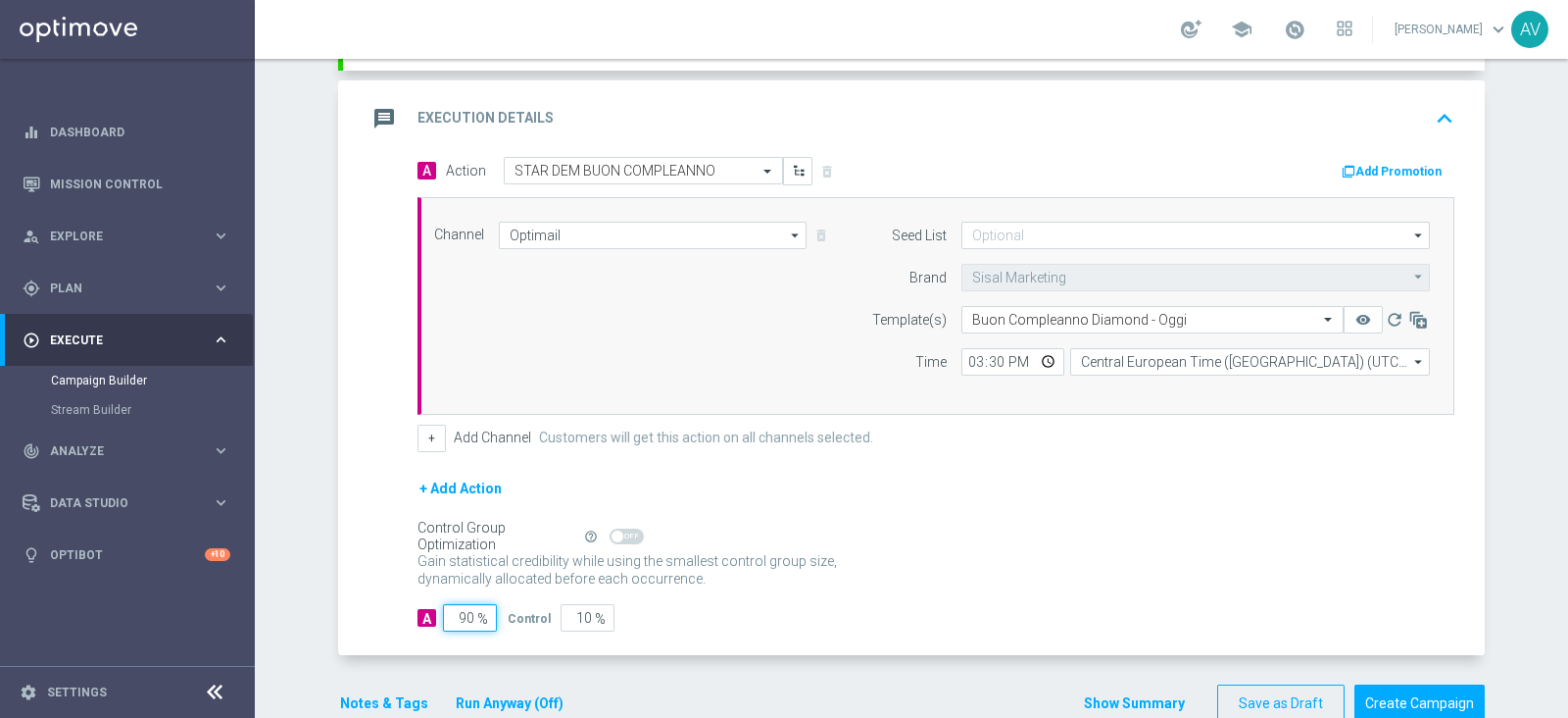
click at [457, 604] on input "90" at bounding box center [470, 617] width 54 height 27
type input "10"
type input "90"
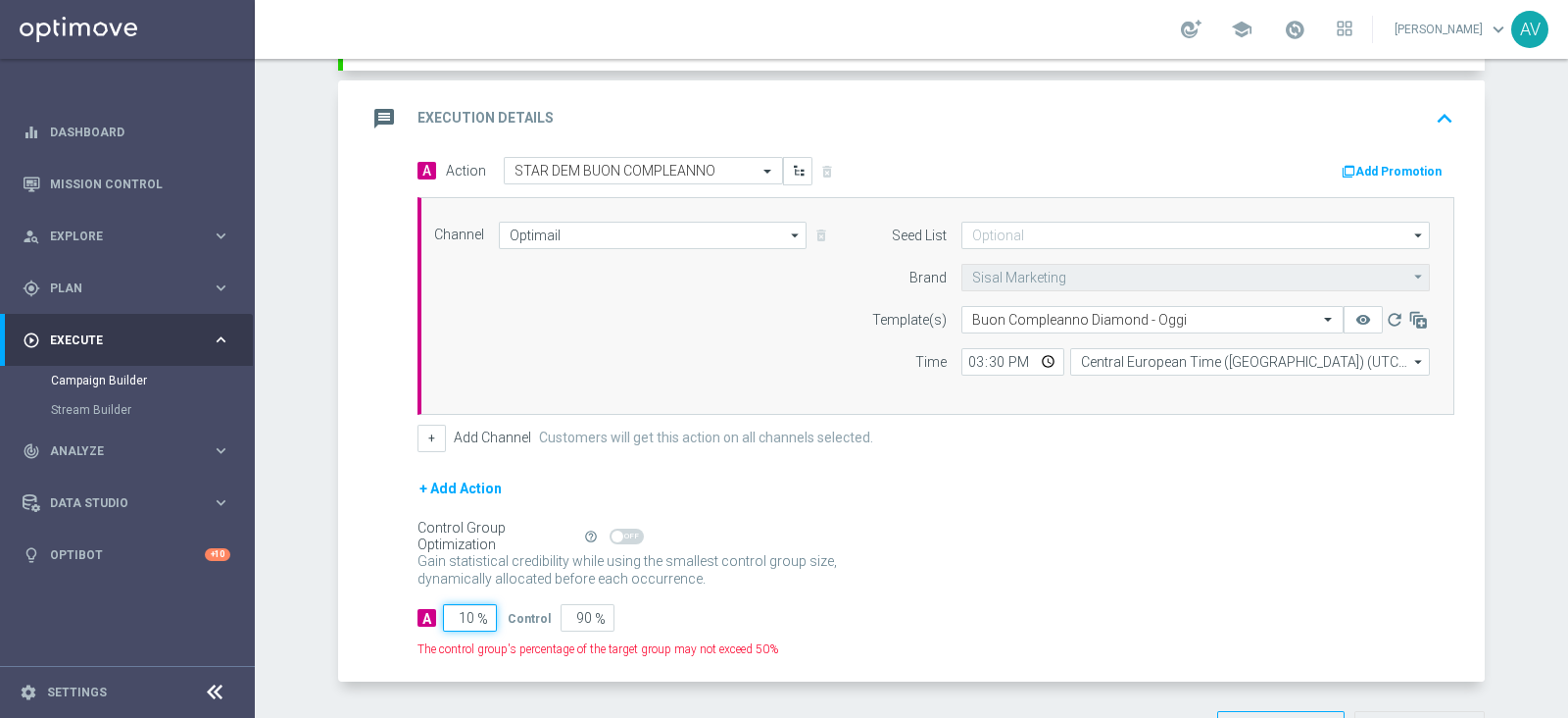
type input "100"
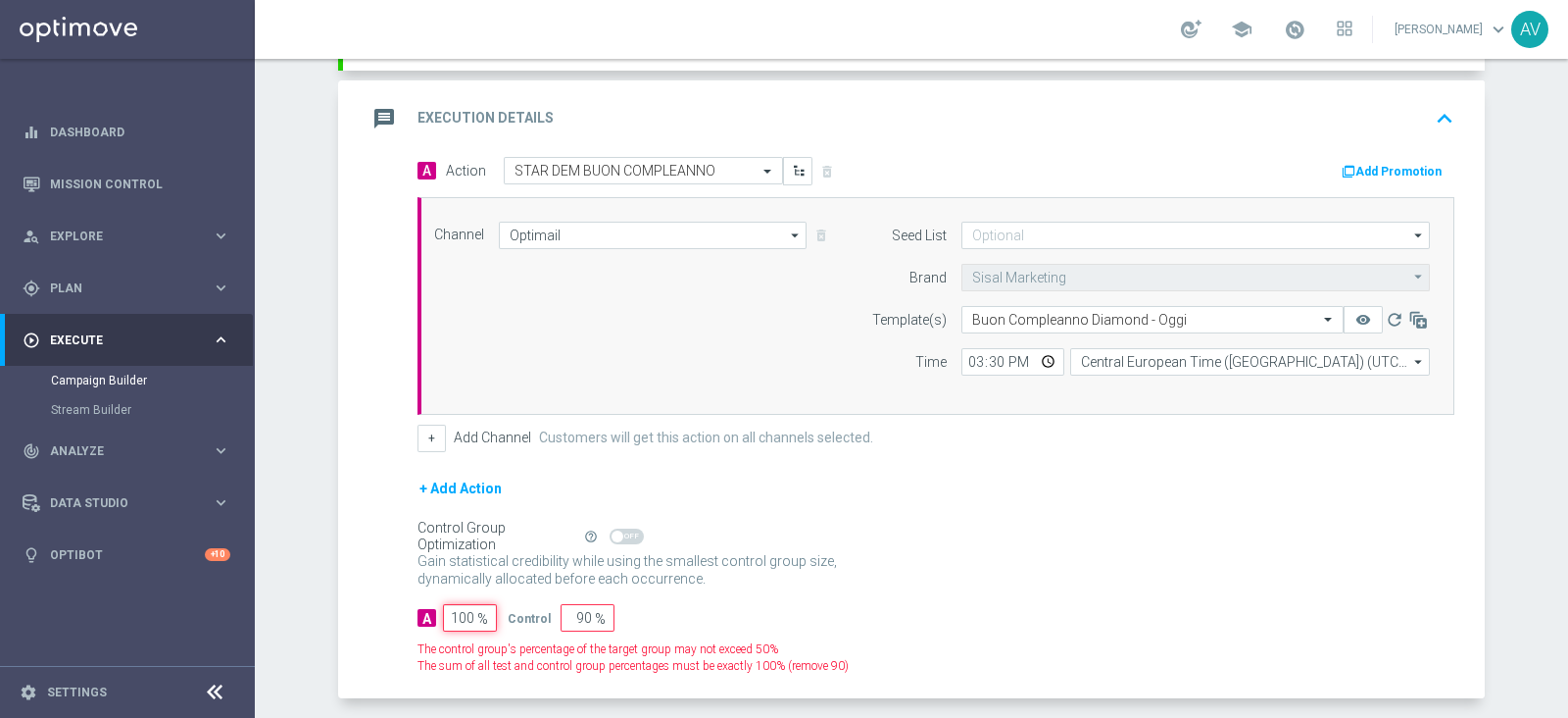
type input "0"
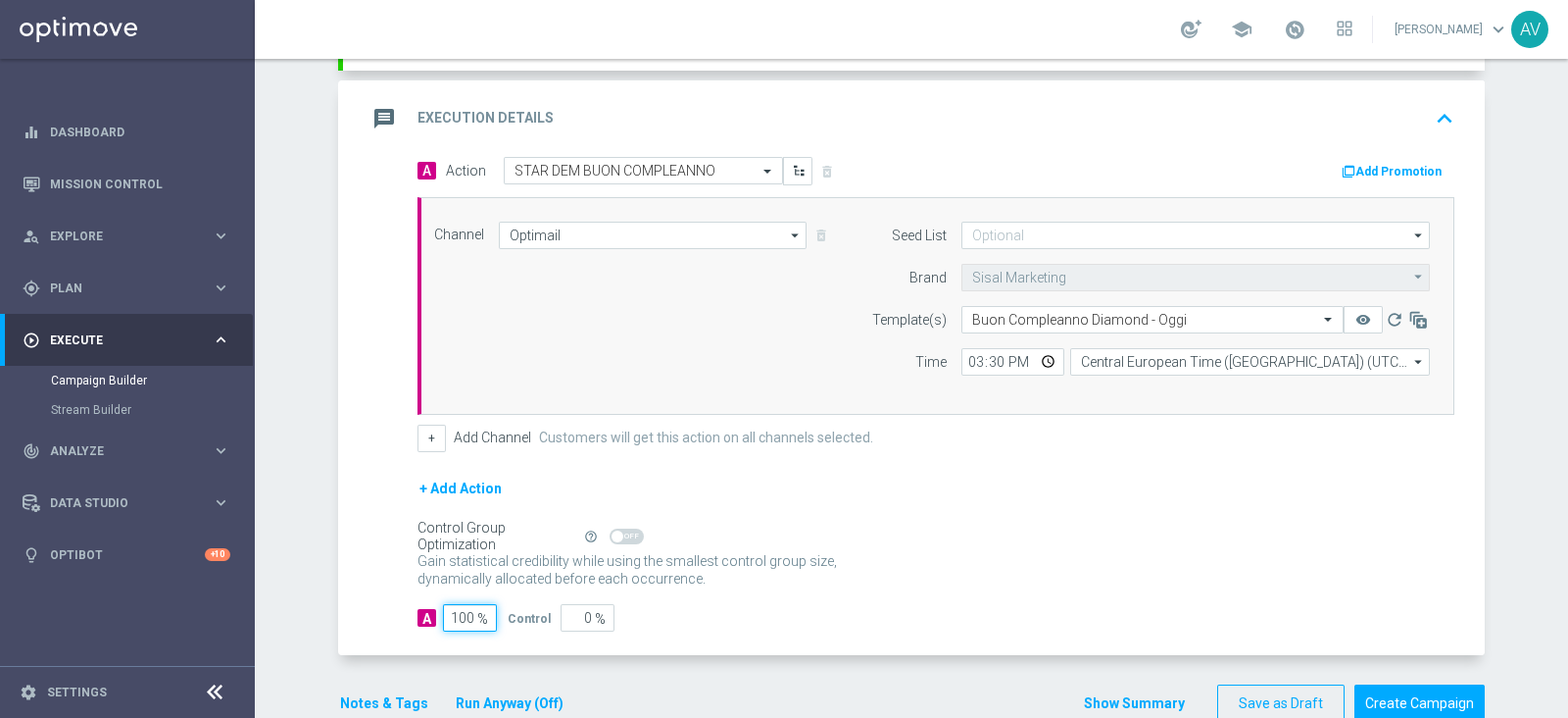
type input "100"
click at [366, 115] on icon "message" at bounding box center [383, 118] width 35 height 35
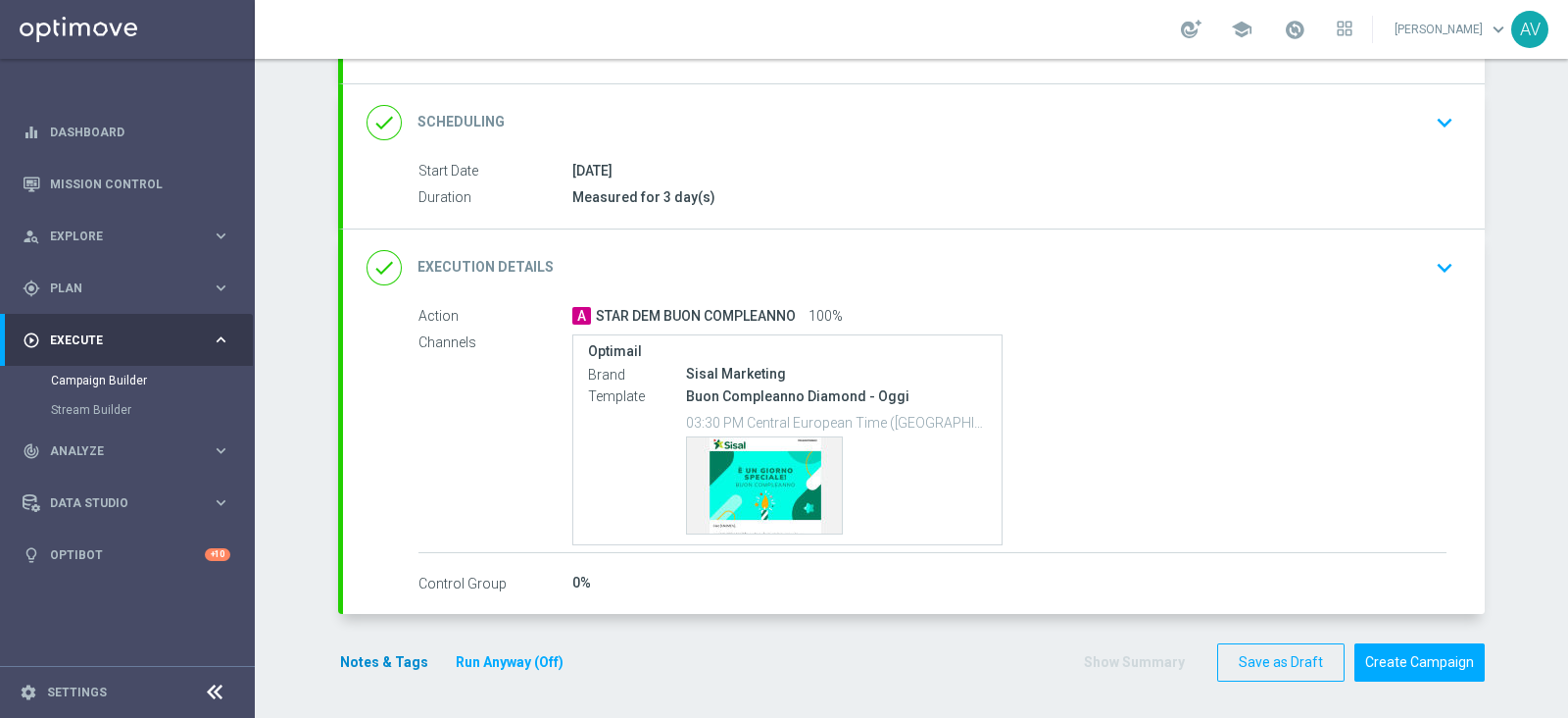
scroll to position [236, 0]
click at [348, 663] on button "Notes & Tags" at bounding box center [384, 663] width 92 height 25
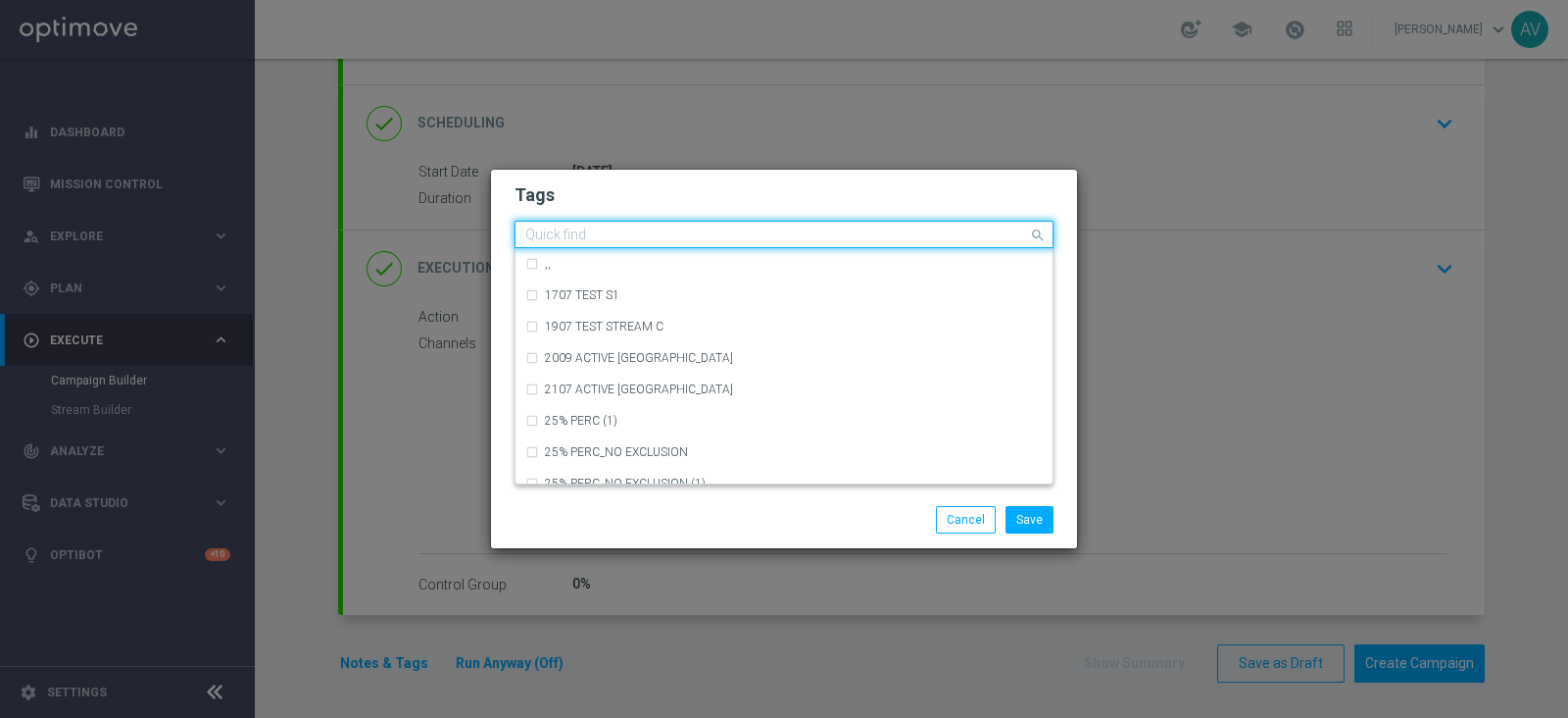
click at [739, 236] on input "text" at bounding box center [777, 236] width 503 height 17
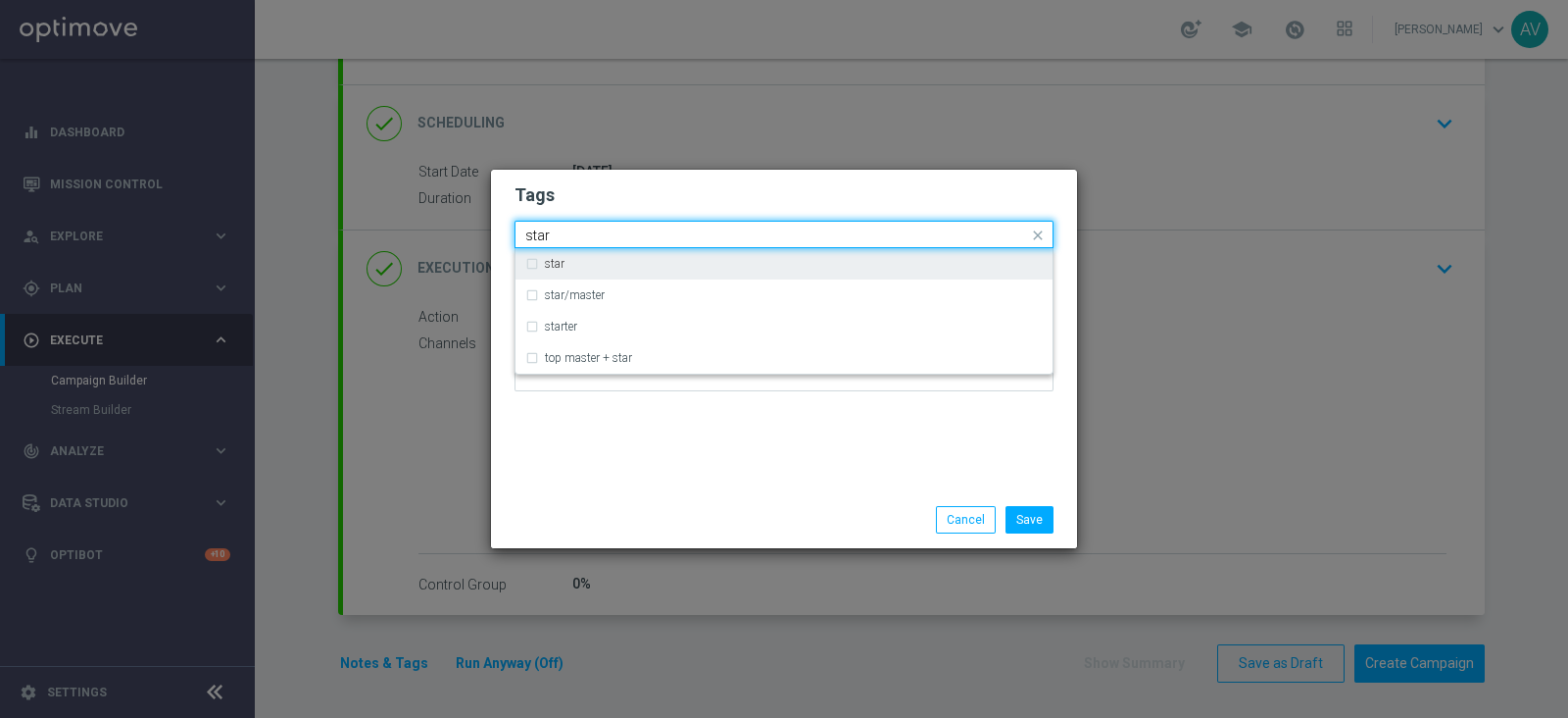
click at [651, 263] on div "star" at bounding box center [793, 264] width 498 height 12
type input "star"
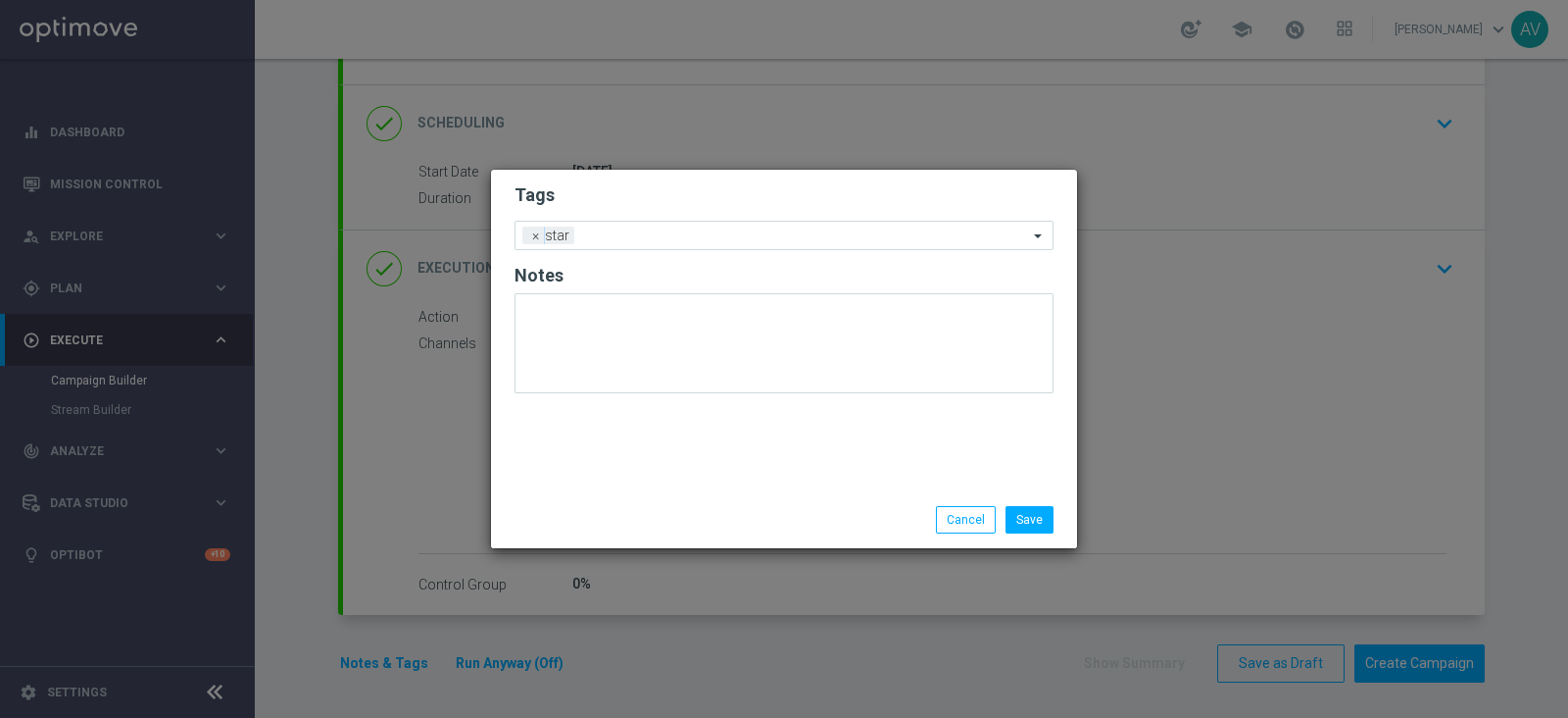
click at [753, 444] on div "Tags Add a new tag × star Notes" at bounding box center [784, 331] width 586 height 322
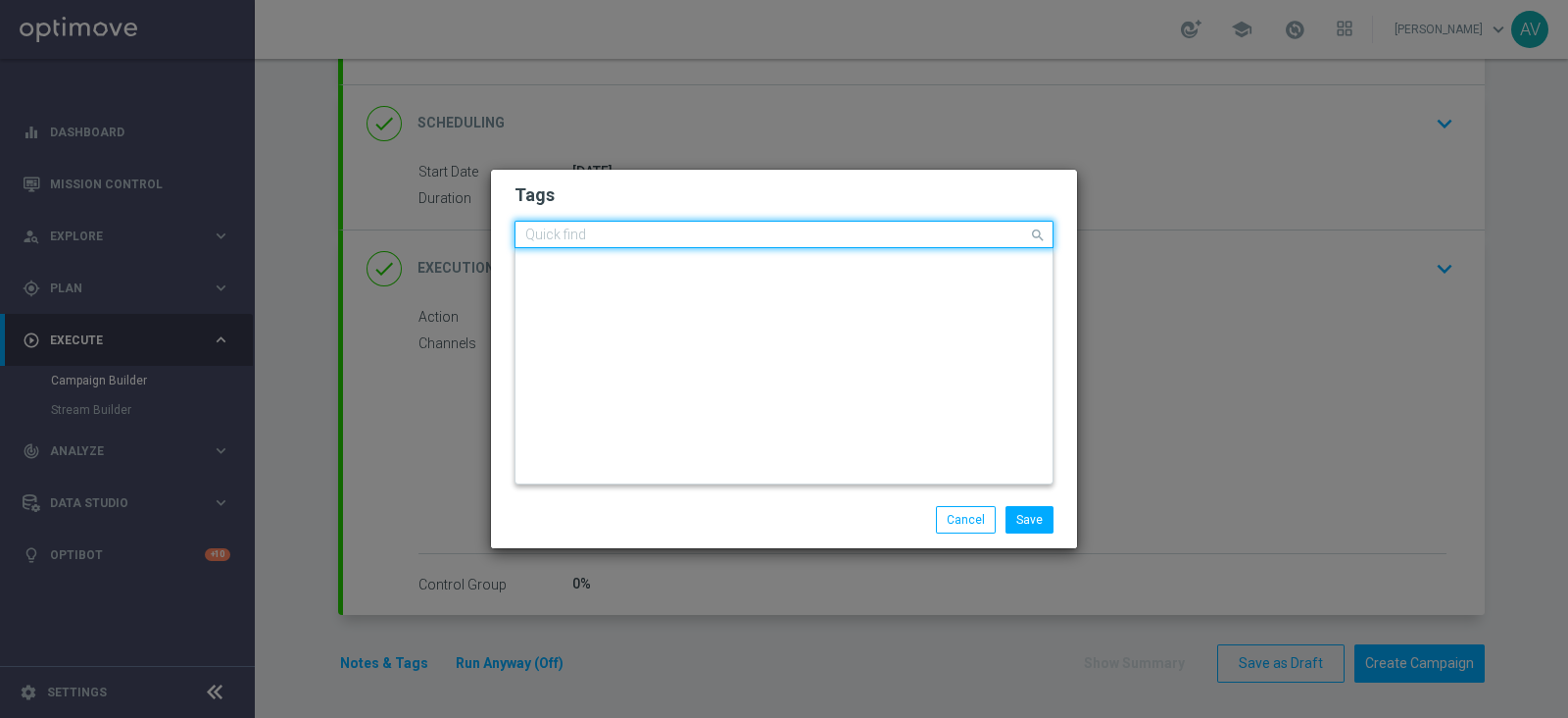
scroll to position [0, 0]
click at [704, 233] on input "text" at bounding box center [777, 236] width 503 height 17
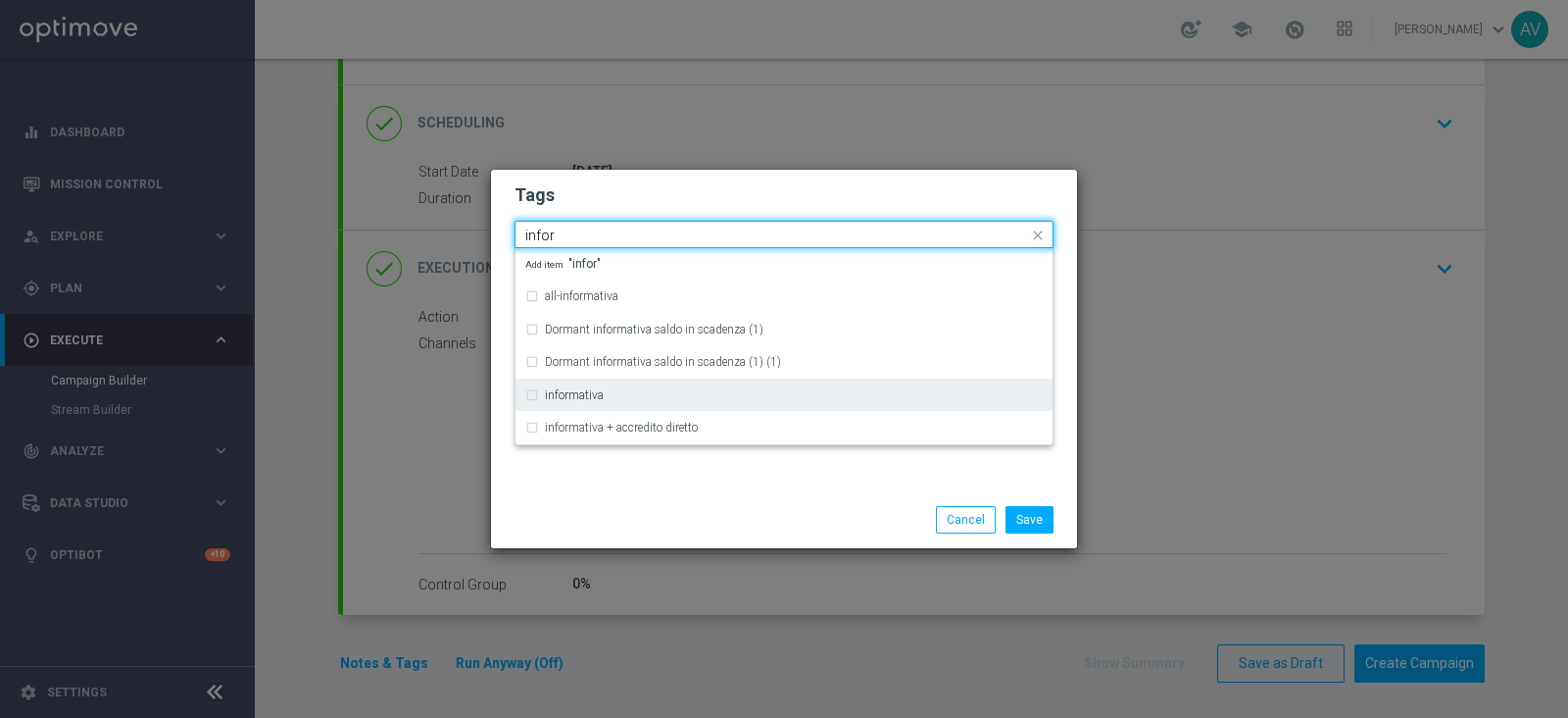
click at [564, 390] on label "informativa" at bounding box center [574, 395] width 59 height 12
type input "infor"
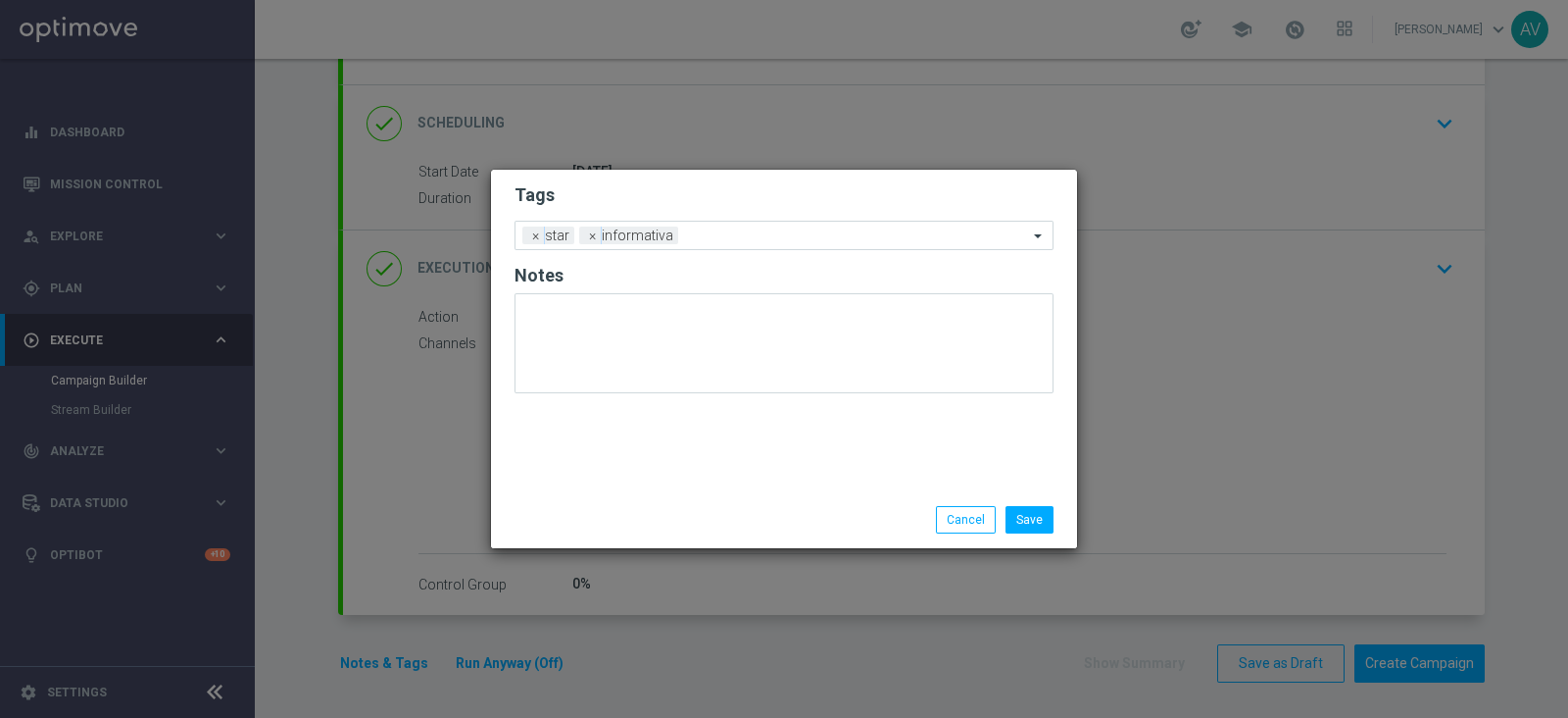
click at [617, 470] on div "Tags Add a new tag × star × informativa Notes" at bounding box center [784, 331] width 586 height 322
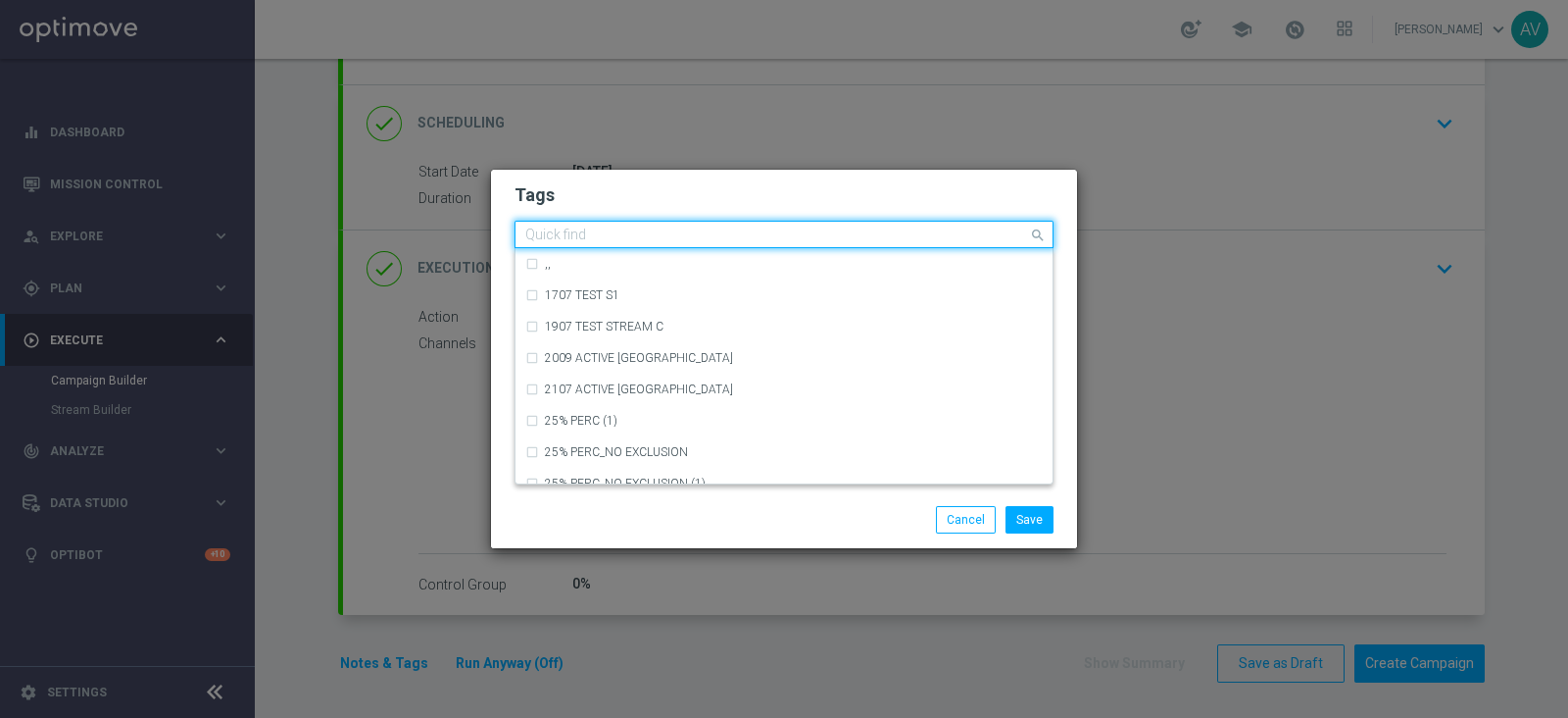
click at [739, 241] on input "text" at bounding box center [777, 236] width 503 height 17
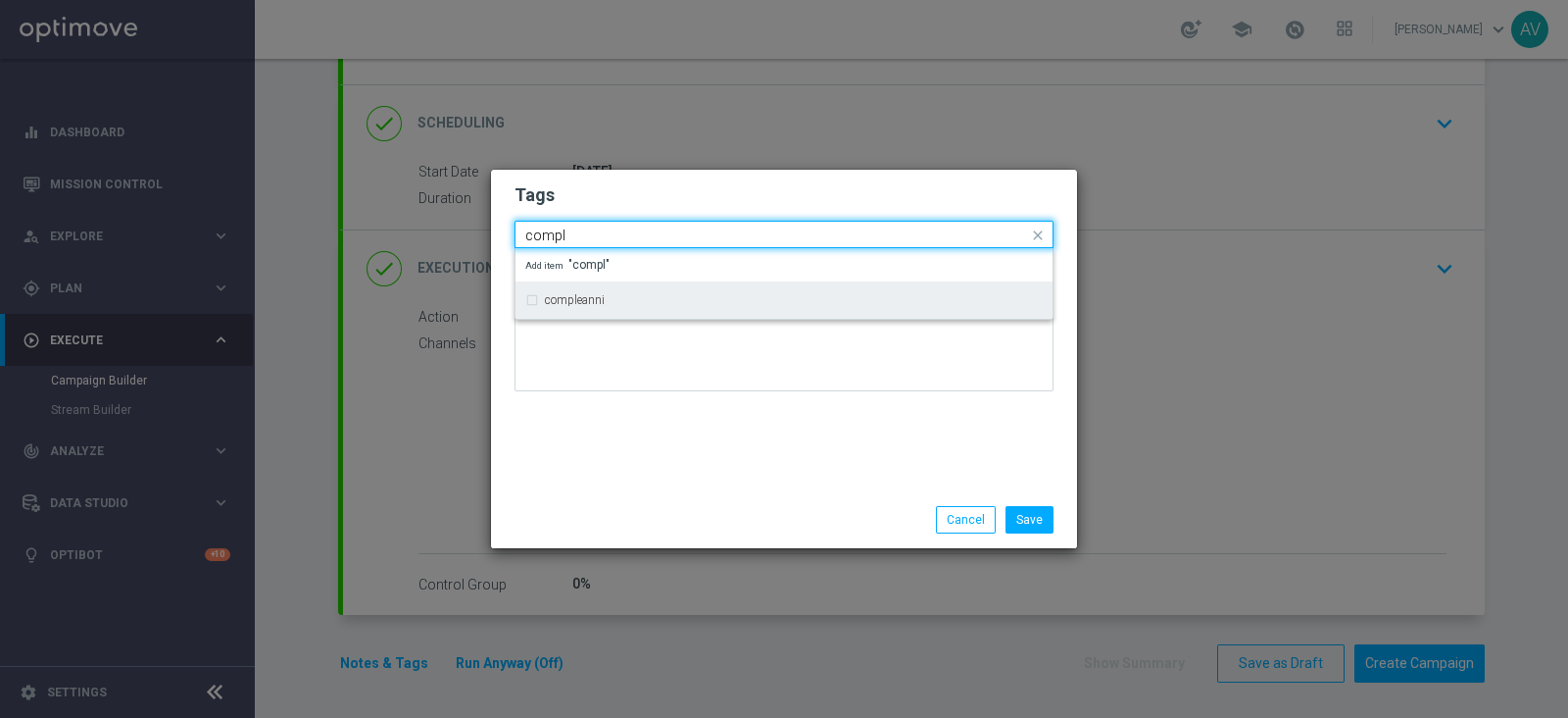
click at [573, 298] on label "compleanni" at bounding box center [575, 301] width 60 height 12
type input "compl"
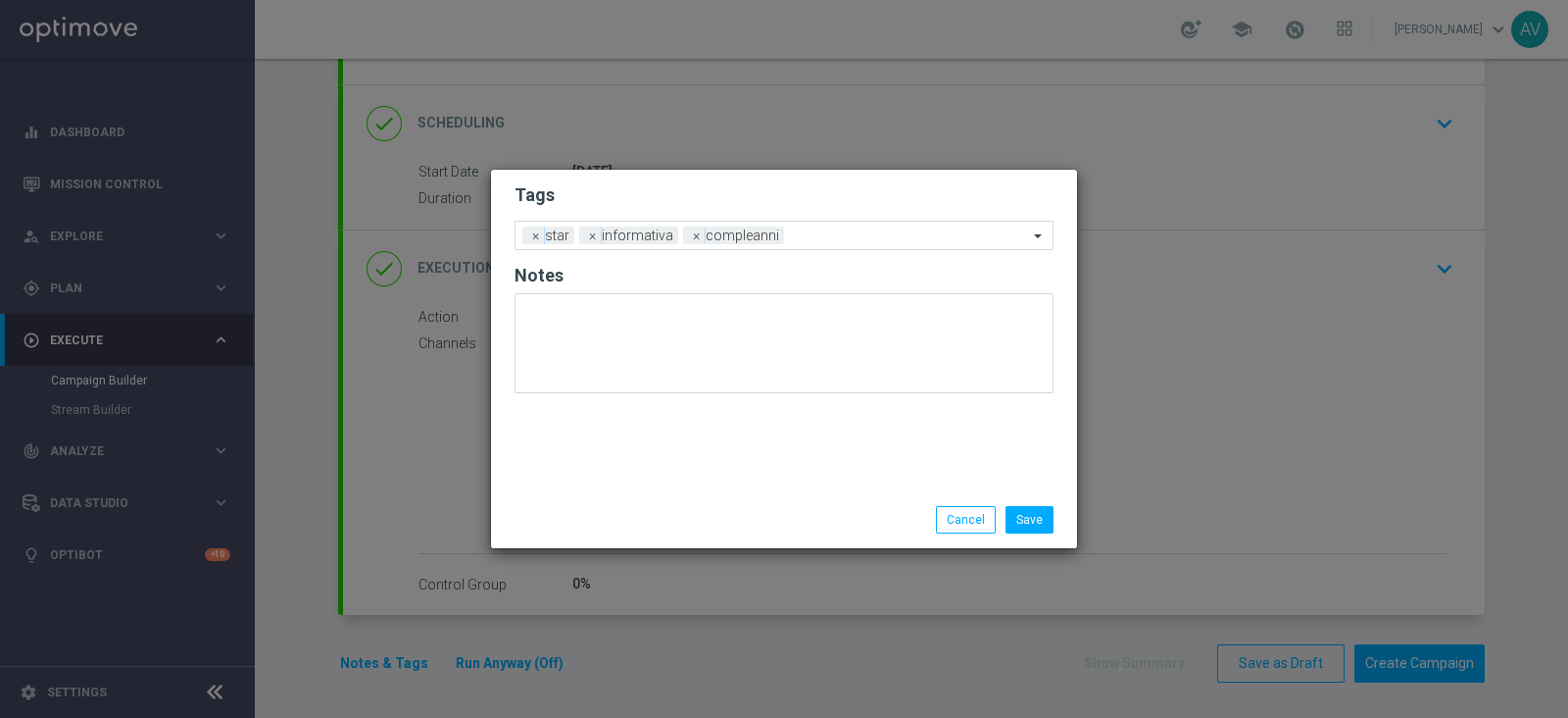
click at [680, 492] on div "Save Cancel" at bounding box center [784, 519] width 586 height 57
click at [1036, 508] on button "Save" at bounding box center [1029, 519] width 48 height 27
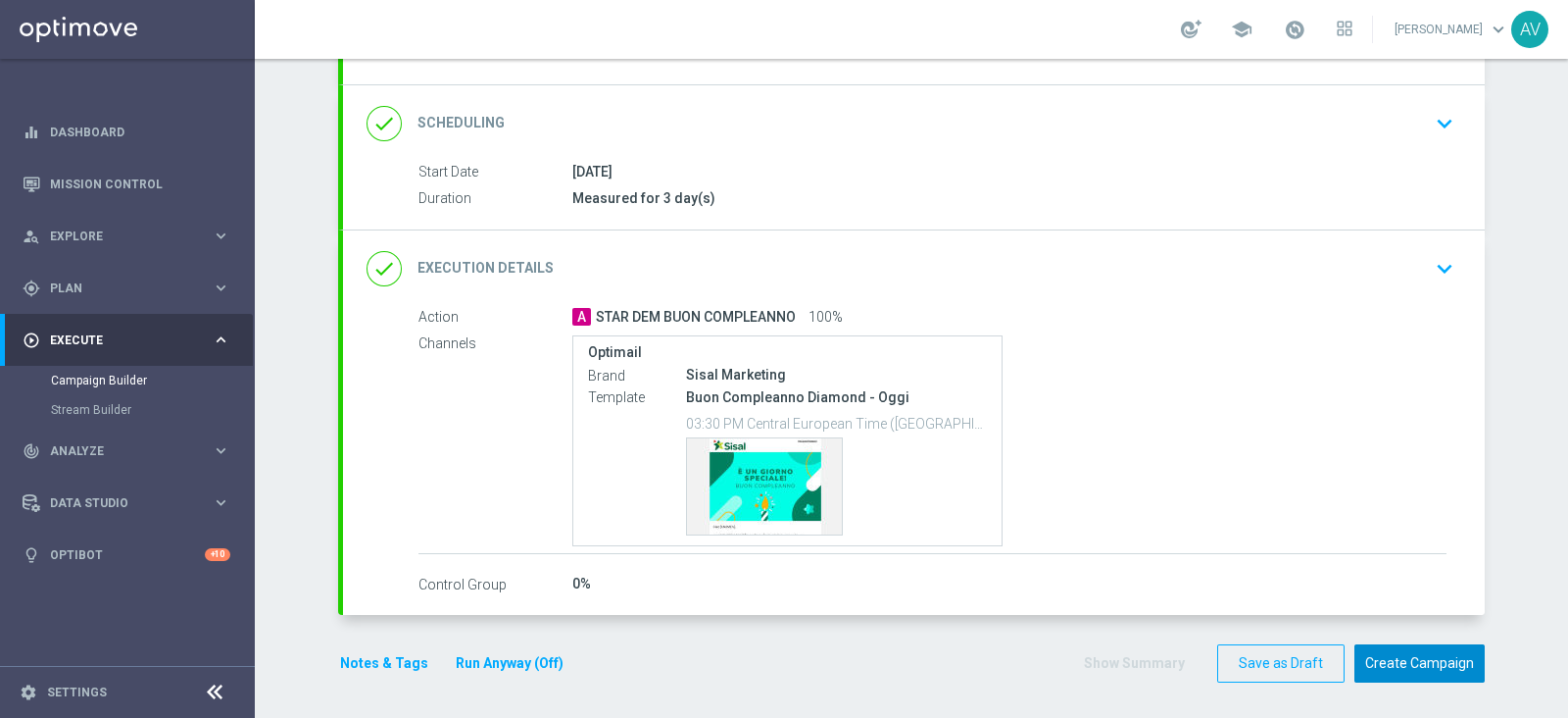
click at [1459, 653] on button "Create Campaign" at bounding box center [1419, 663] width 131 height 38
